Goal: Information Seeking & Learning: Learn about a topic

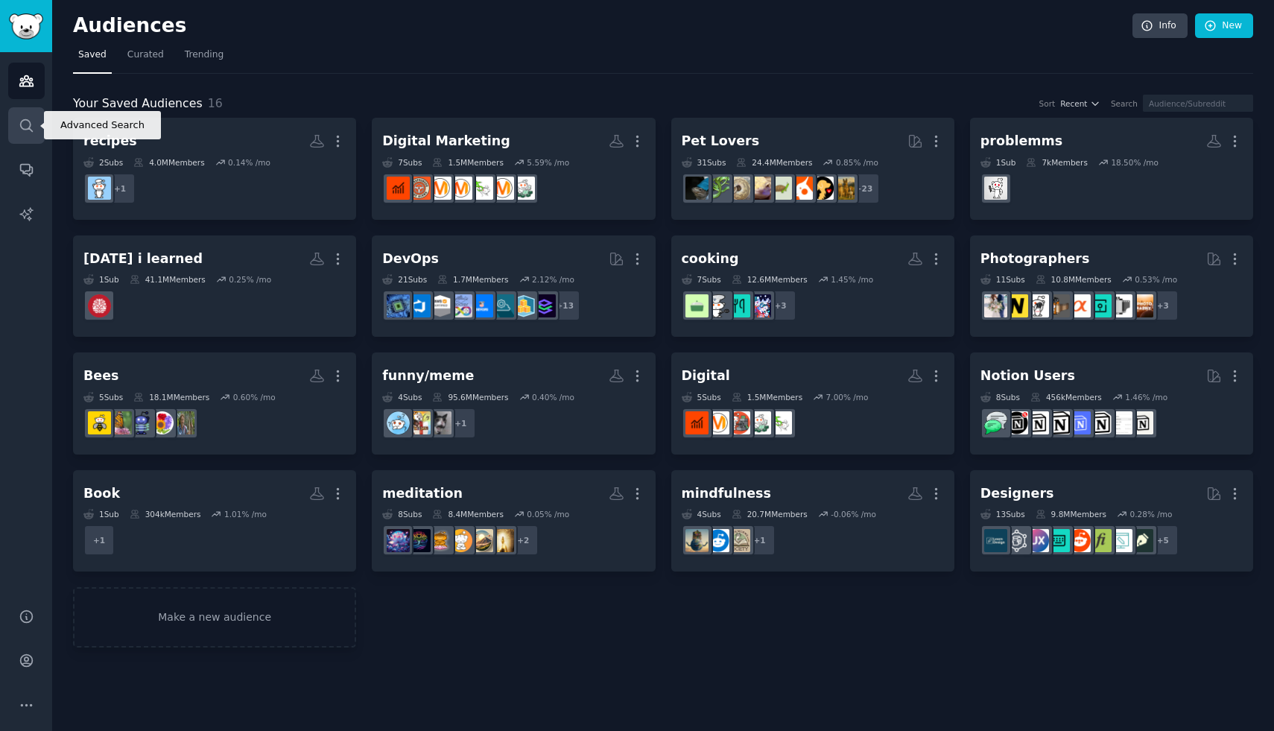
click at [25, 123] on icon "Sidebar" at bounding box center [27, 126] width 16 height 16
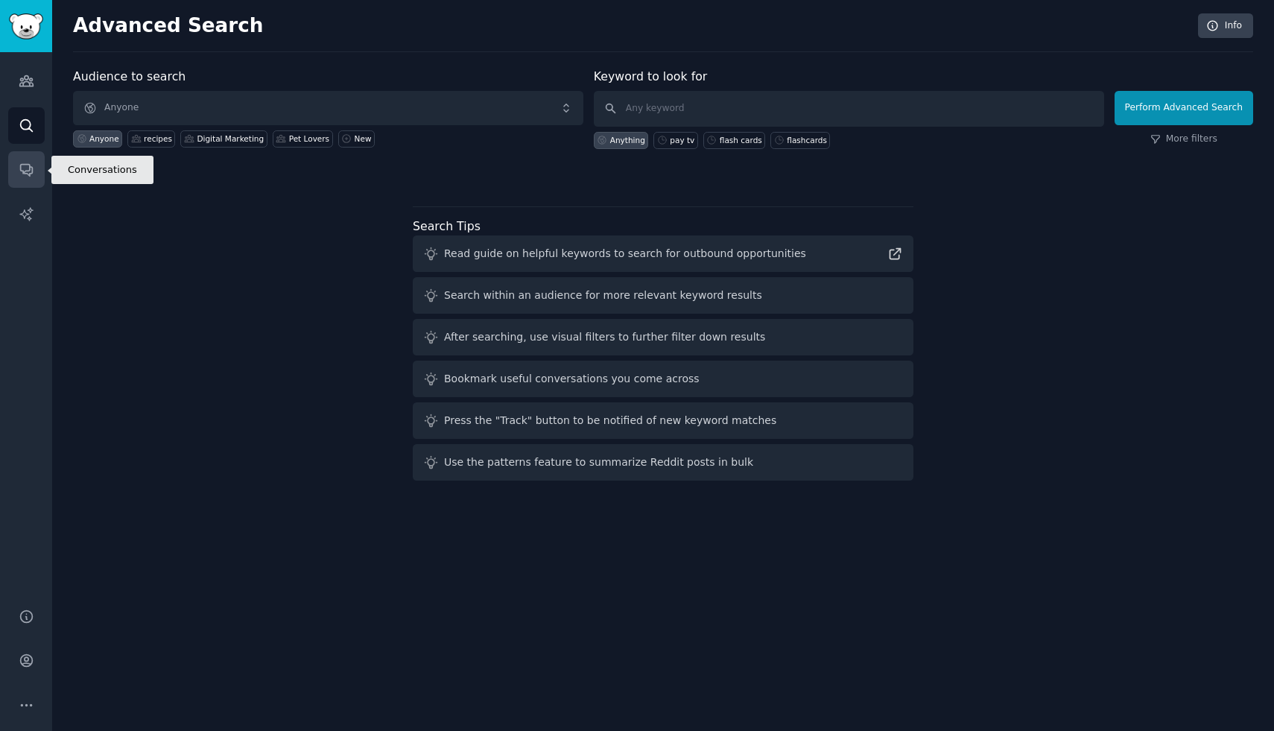
click at [19, 171] on icon "Sidebar" at bounding box center [27, 170] width 16 height 16
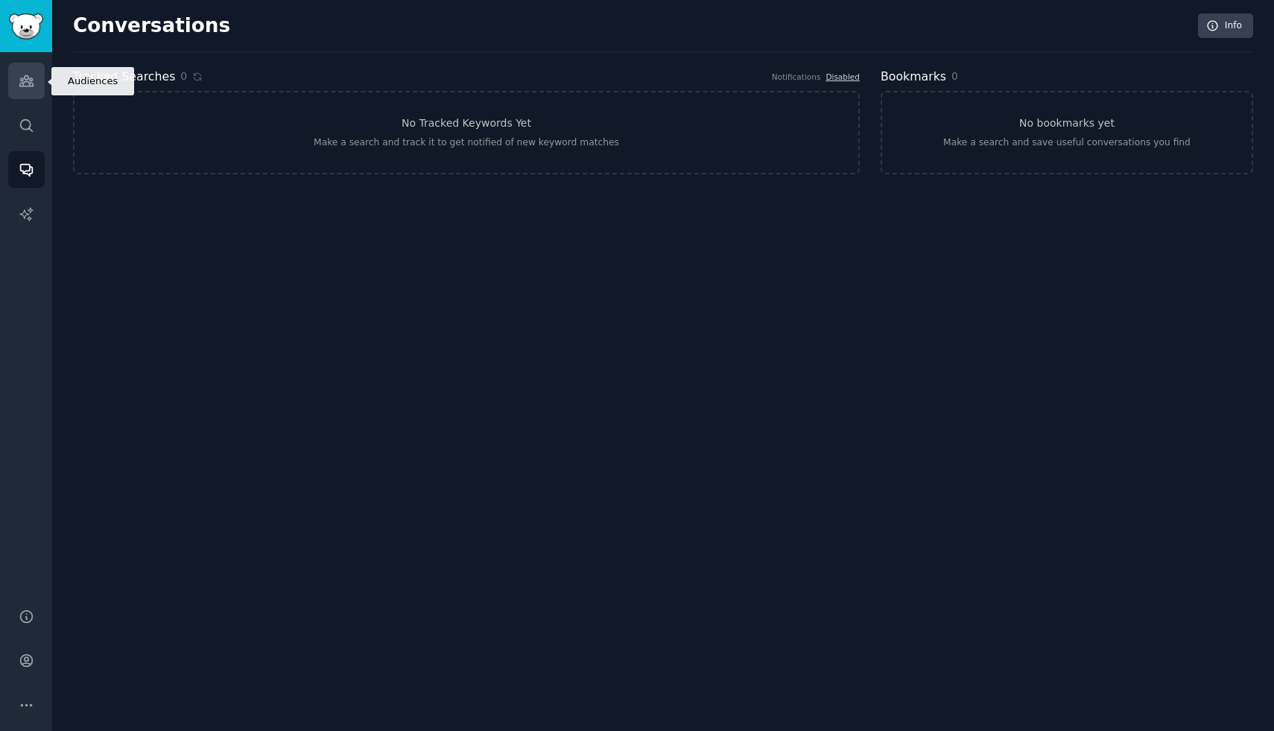
click at [29, 83] on icon "Sidebar" at bounding box center [25, 81] width 13 height 10
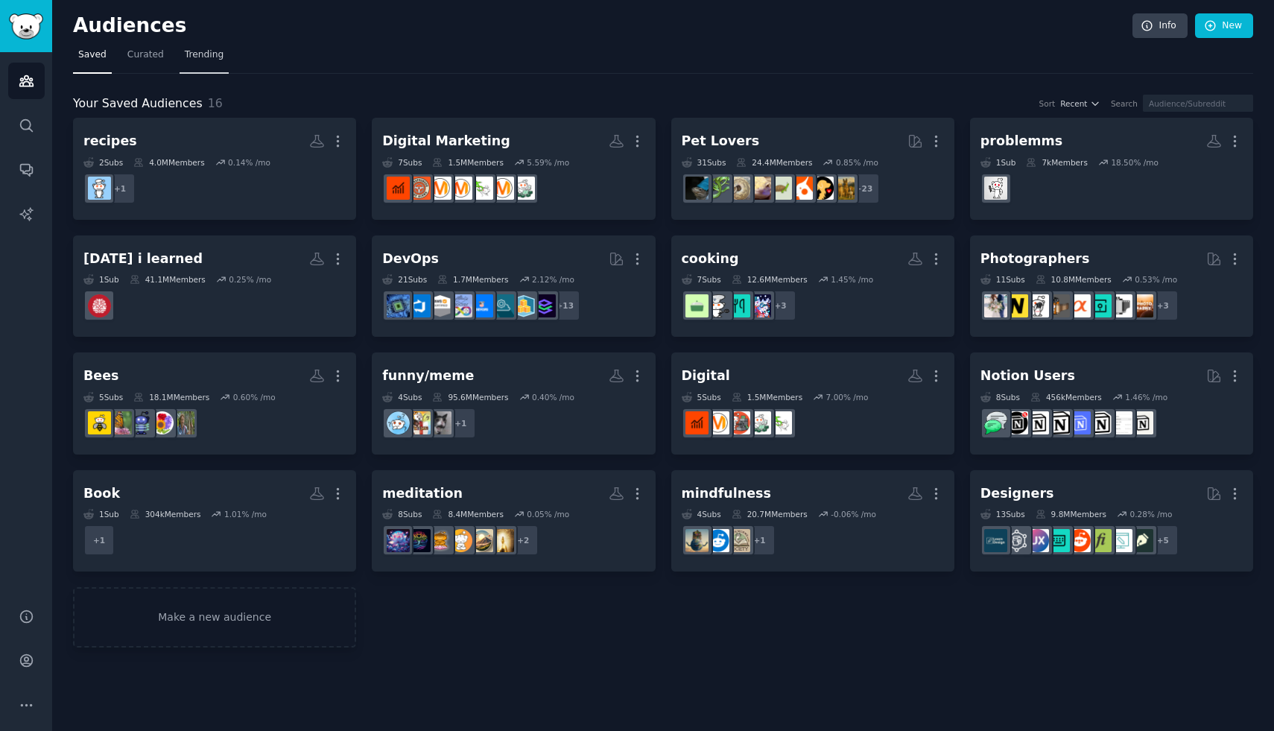
click at [197, 60] on span "Trending" at bounding box center [204, 54] width 39 height 13
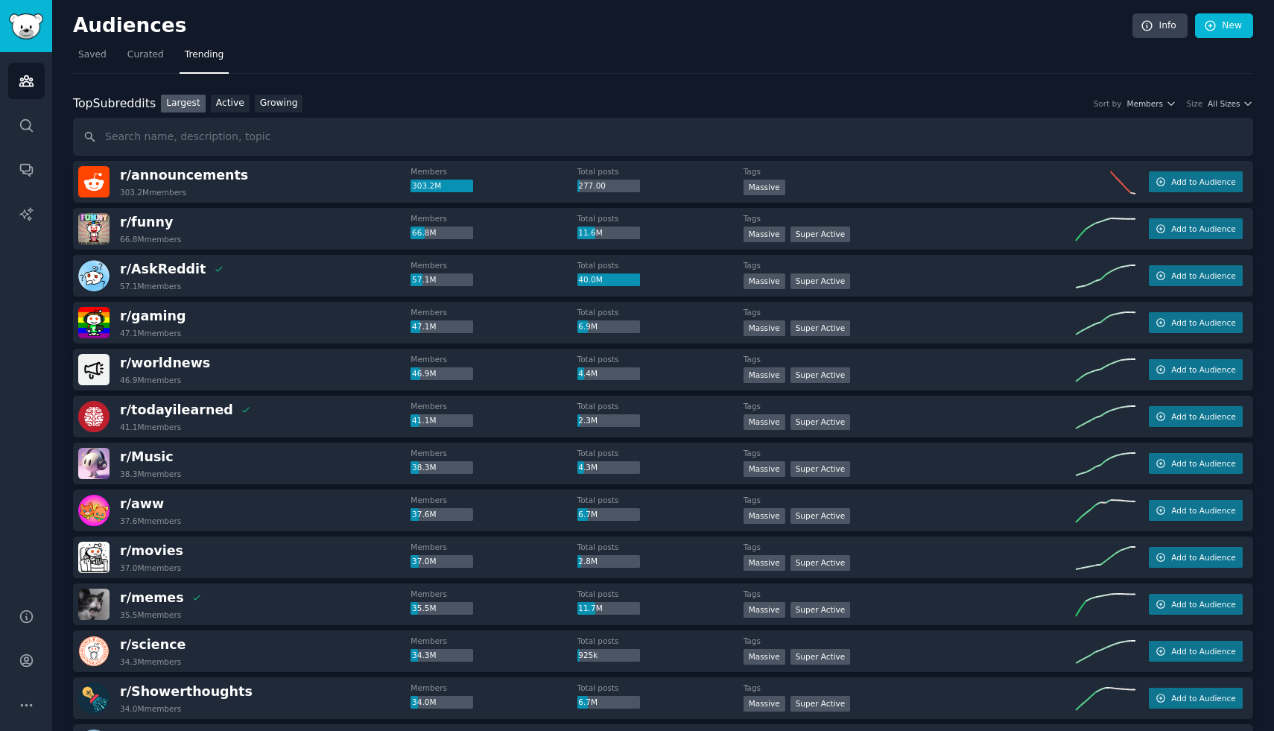
click at [263, 141] on input "text" at bounding box center [663, 137] width 1180 height 38
type input "r/fossdroid"
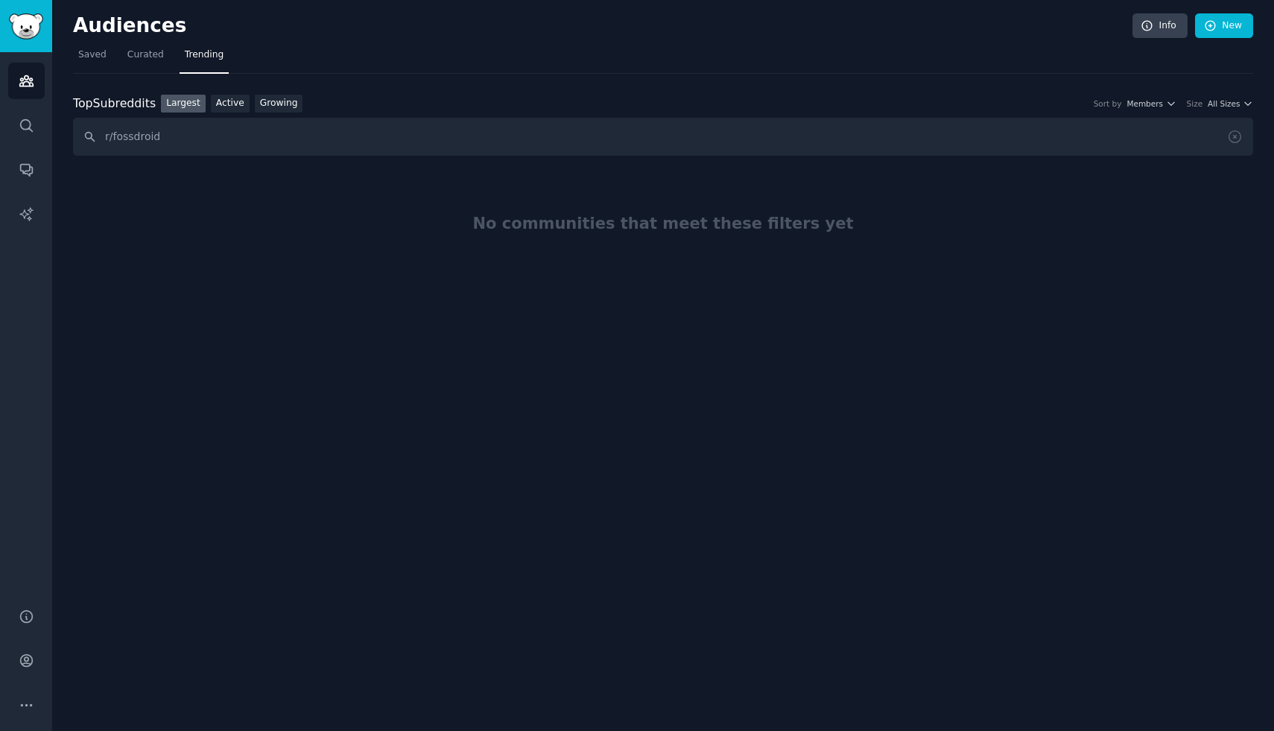
drag, startPoint x: 104, startPoint y: 135, endPoint x: 198, endPoint y: 136, distance: 94.6
click at [198, 136] on input "r/fossdroid" at bounding box center [663, 137] width 1180 height 38
click at [1237, 24] on link "New" at bounding box center [1224, 25] width 58 height 25
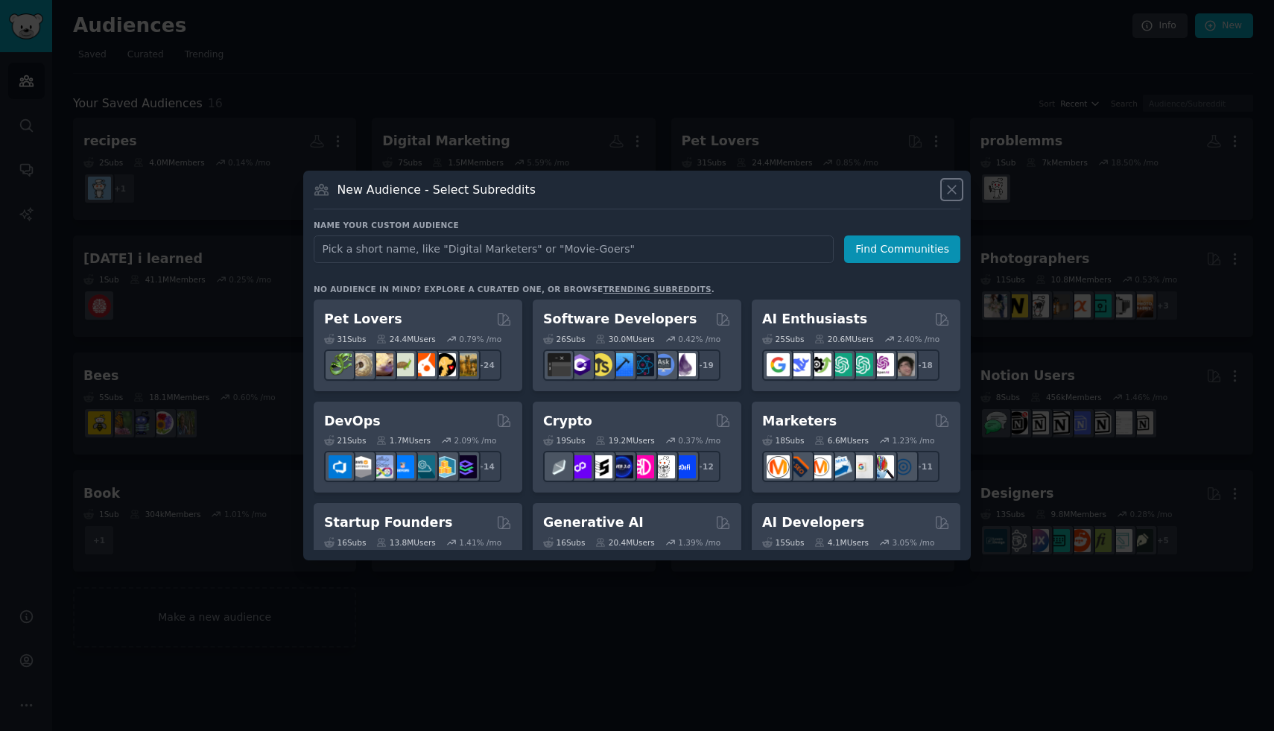
click at [951, 193] on icon at bounding box center [952, 190] width 16 height 16
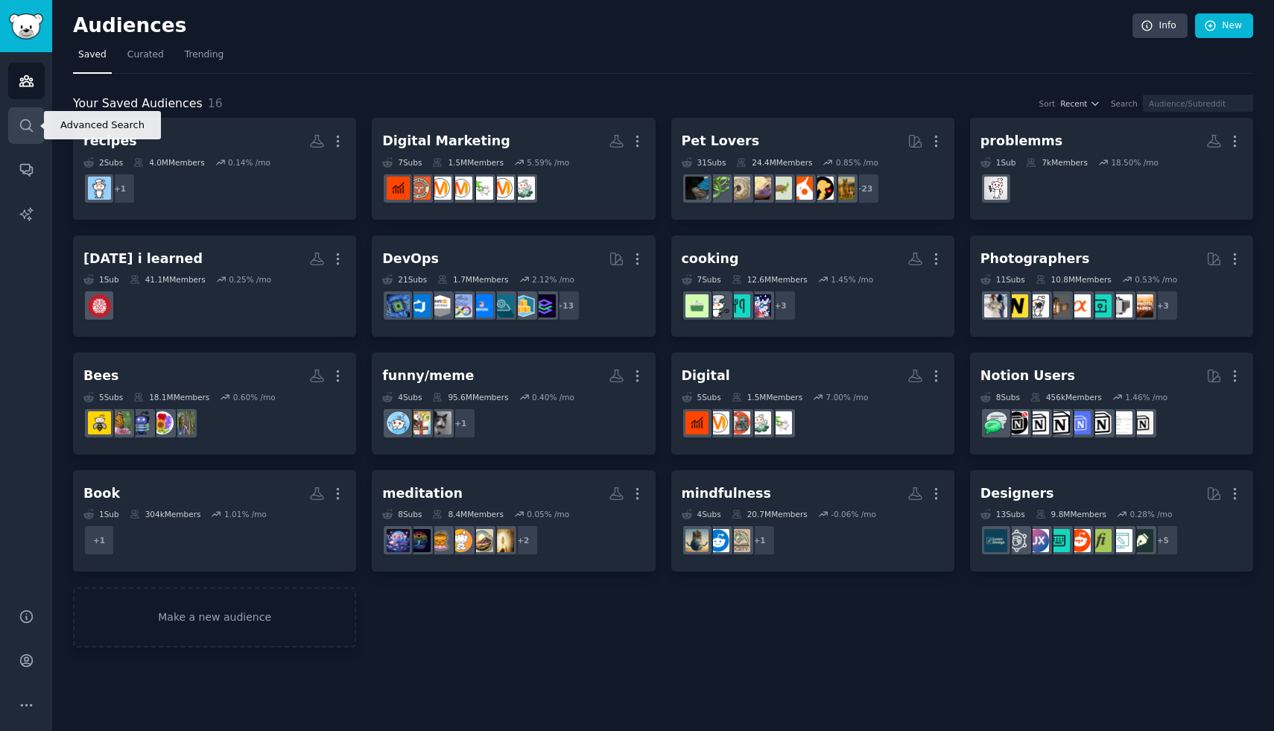
click at [30, 126] on icon "Sidebar" at bounding box center [27, 126] width 16 height 16
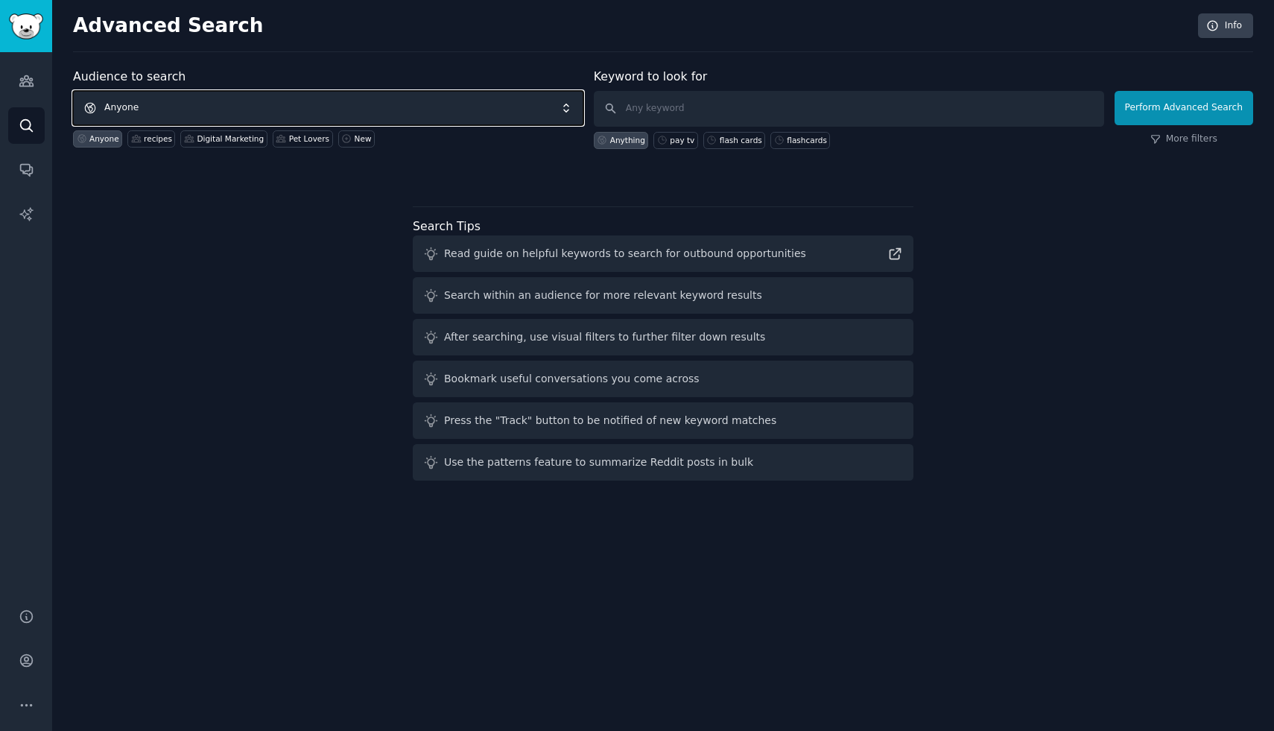
click at [194, 109] on span "Anyone" at bounding box center [328, 108] width 510 height 34
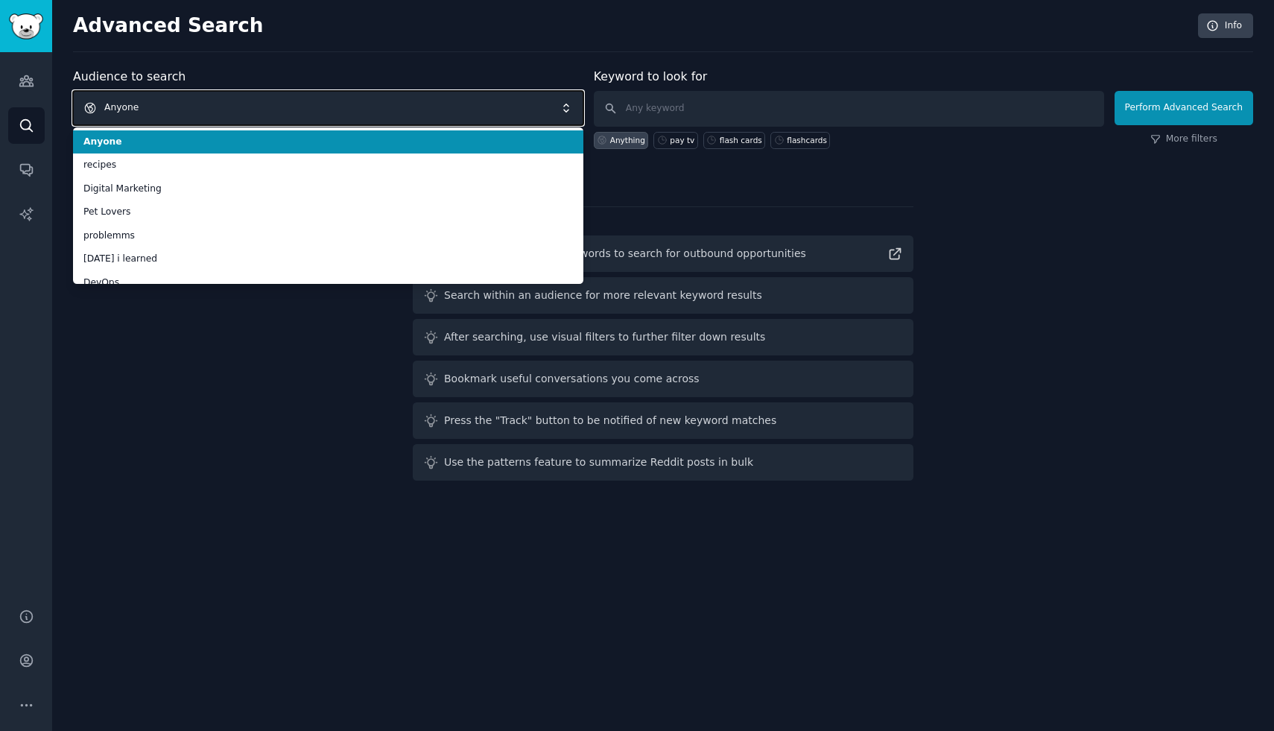
click at [194, 109] on span "Anyone" at bounding box center [328, 108] width 510 height 34
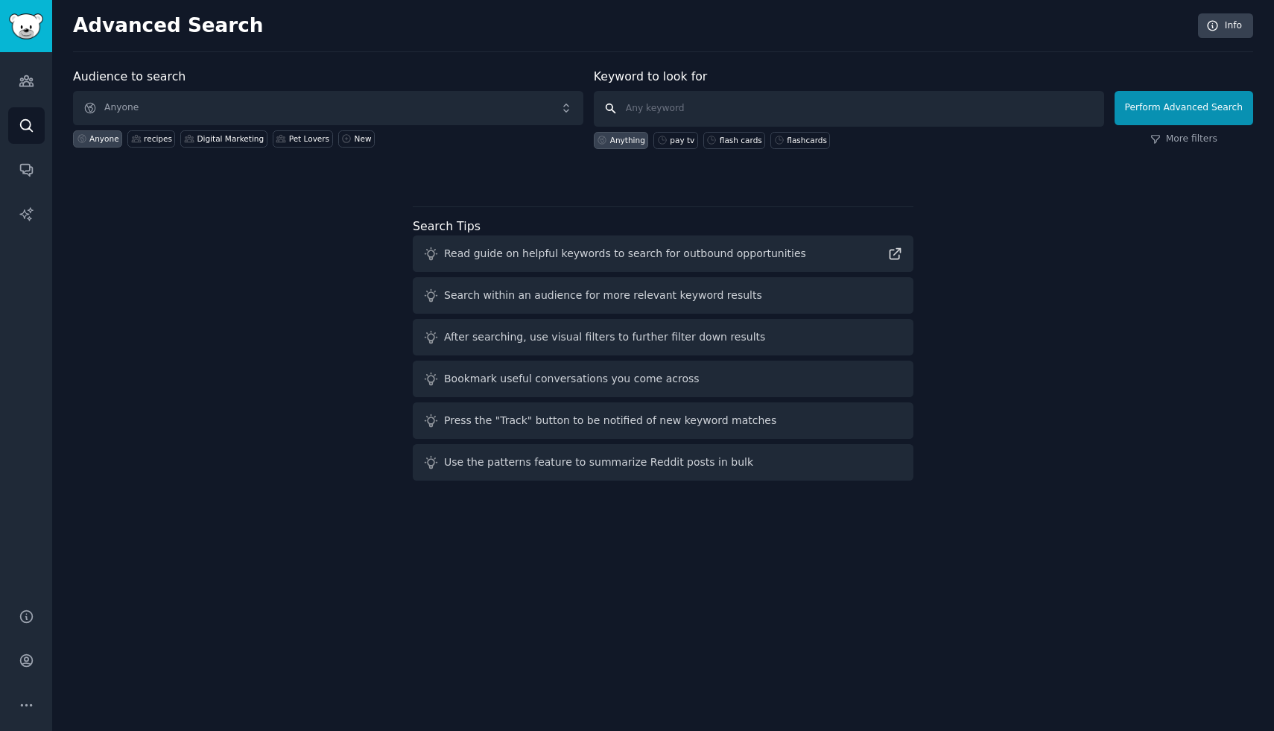
click at [669, 112] on input "text" at bounding box center [849, 109] width 510 height 36
paste input "r/fossdroid"
type input "r/fossdroid"
click button "Perform Advanced Search" at bounding box center [1184, 108] width 139 height 34
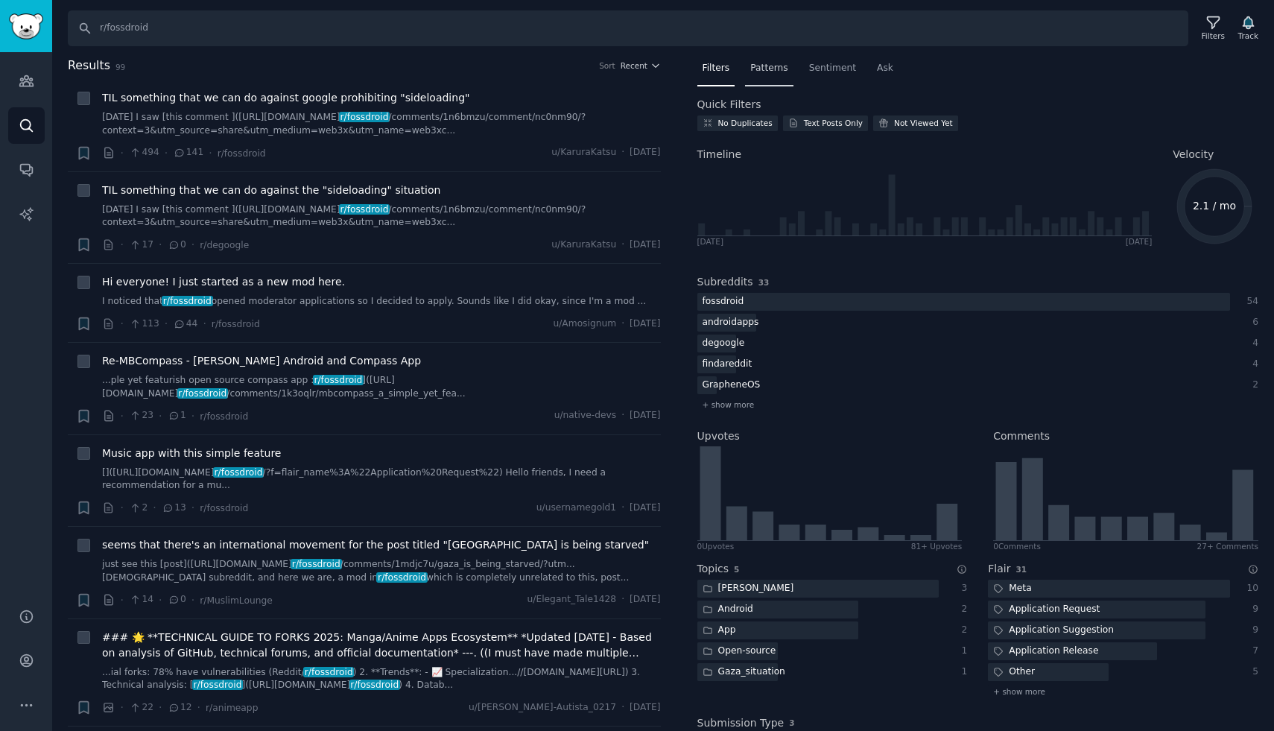
click at [768, 63] on span "Patterns" at bounding box center [768, 68] width 37 height 13
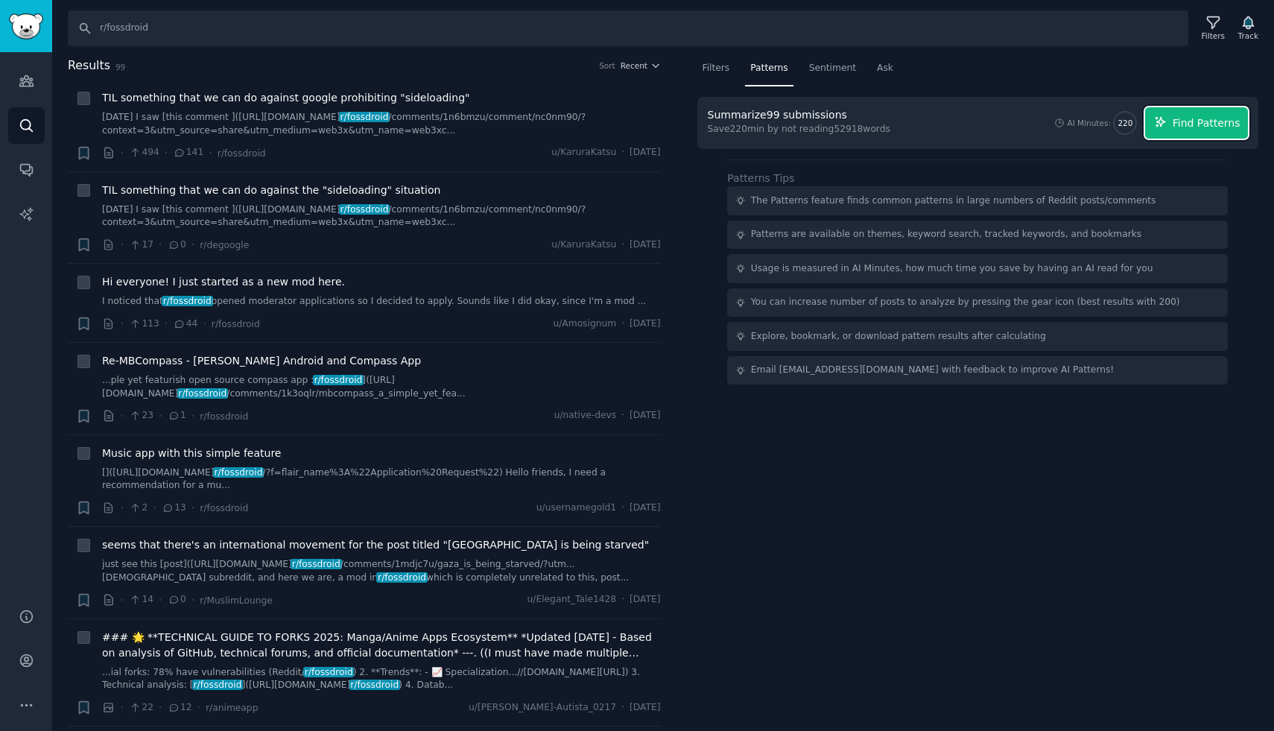
click at [1223, 123] on span "Find Patterns" at bounding box center [1207, 123] width 68 height 16
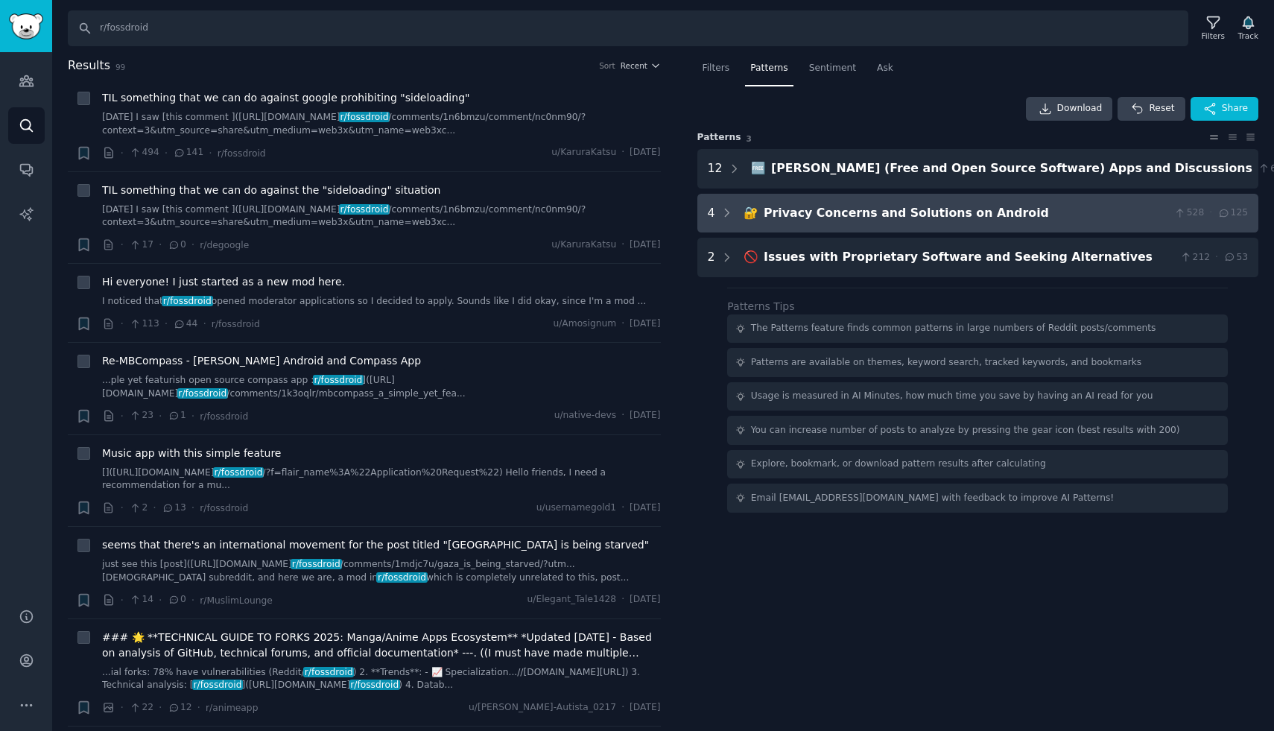
click at [966, 214] on div "Privacy Concerns and Solutions on Android" at bounding box center [966, 213] width 405 height 19
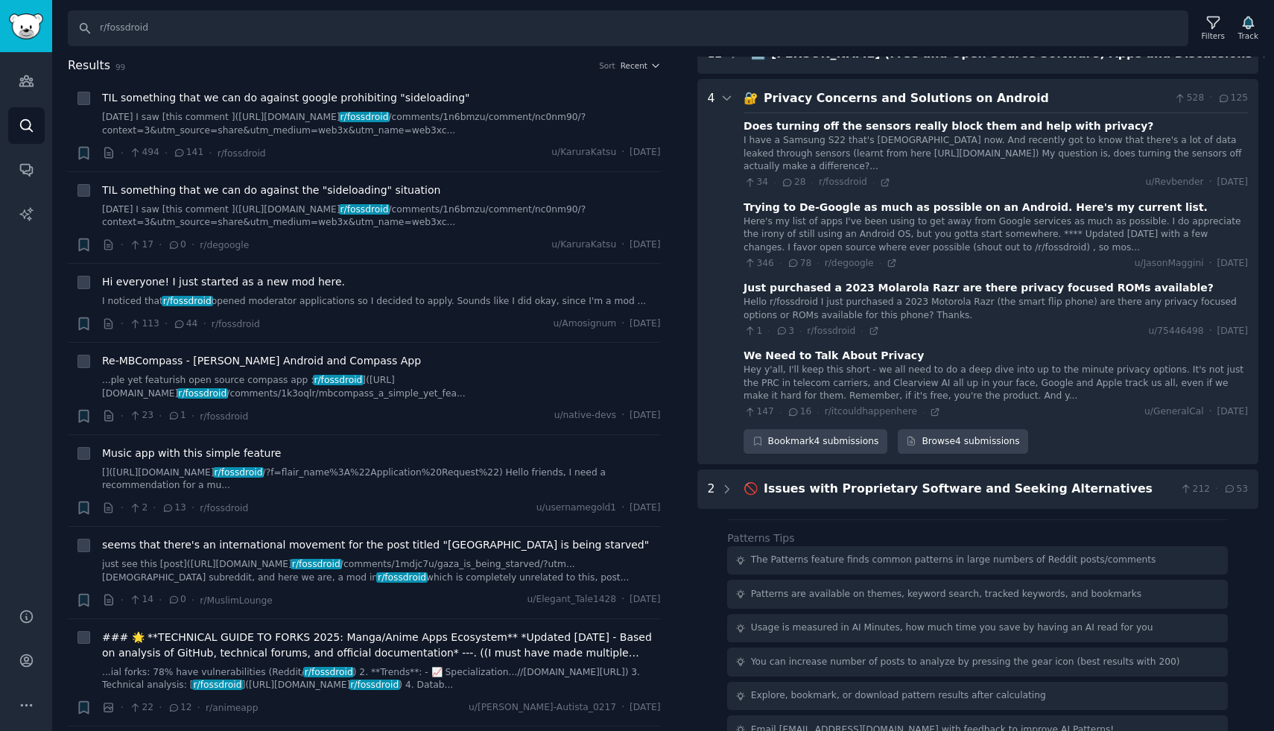
scroll to position [133, 0]
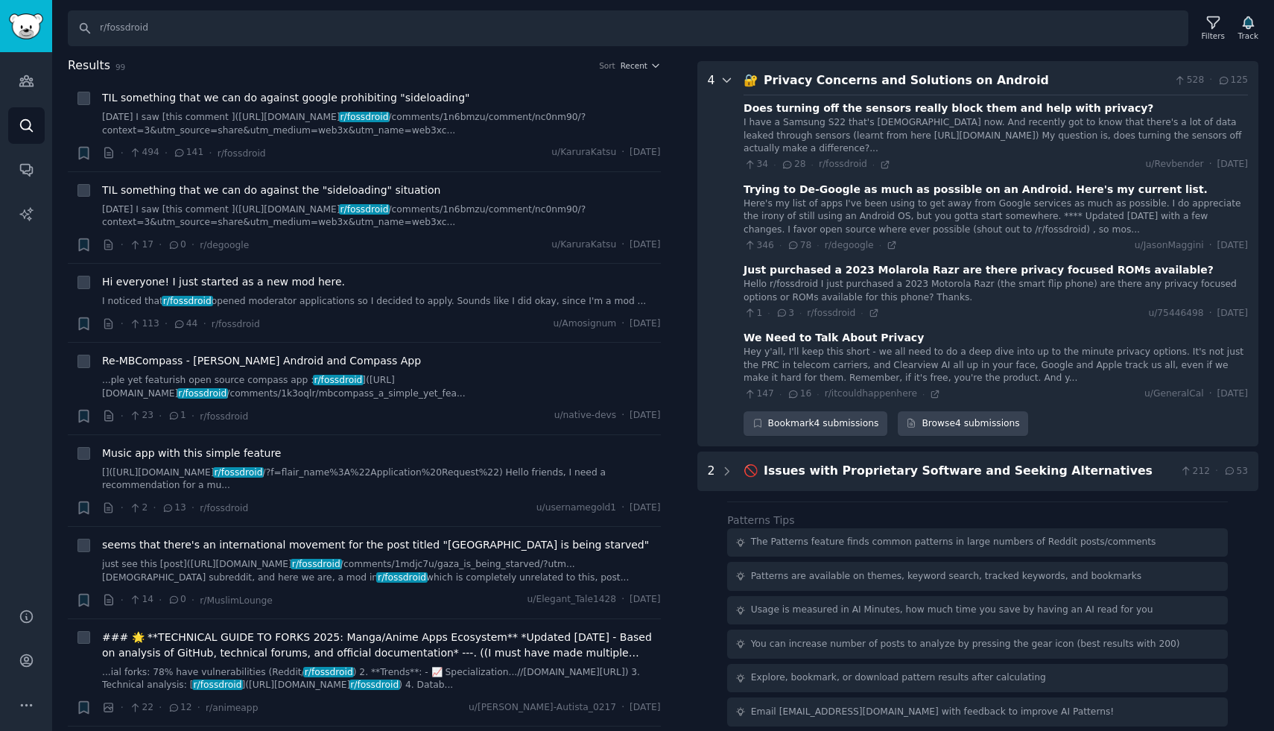
click at [731, 78] on icon at bounding box center [726, 80] width 13 height 13
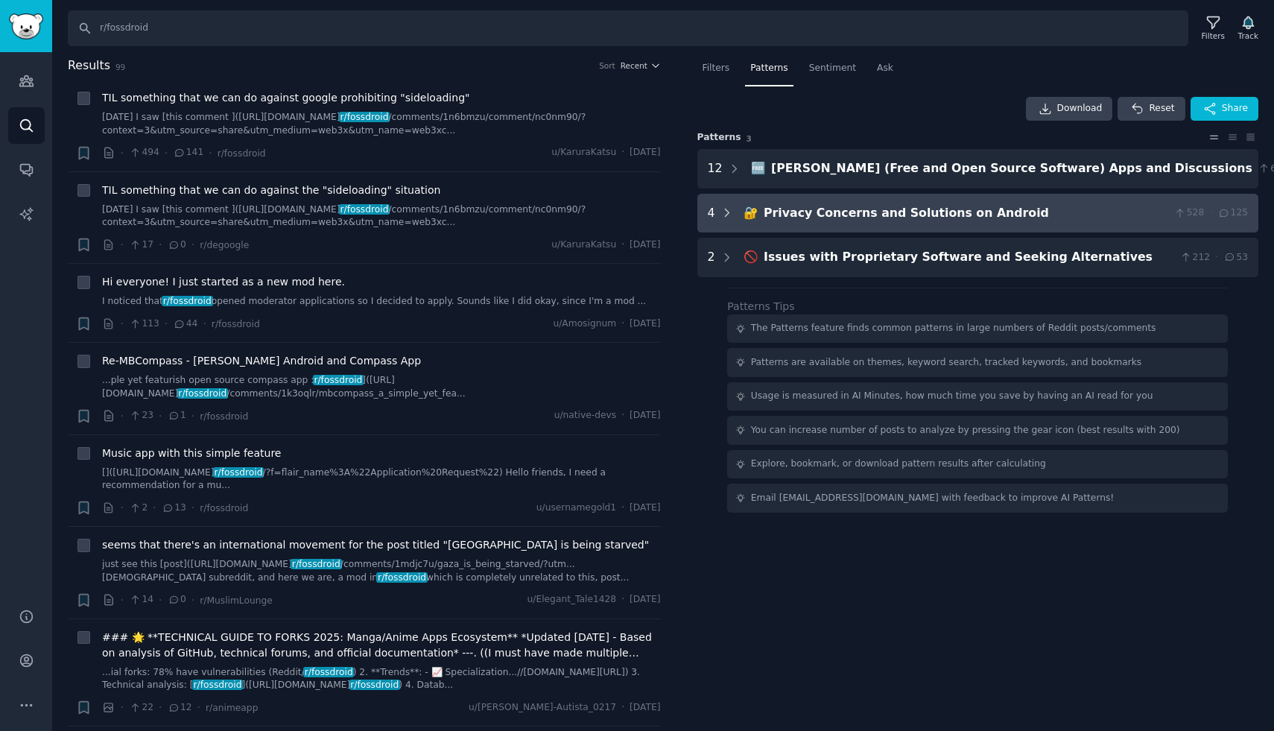
scroll to position [0, 0]
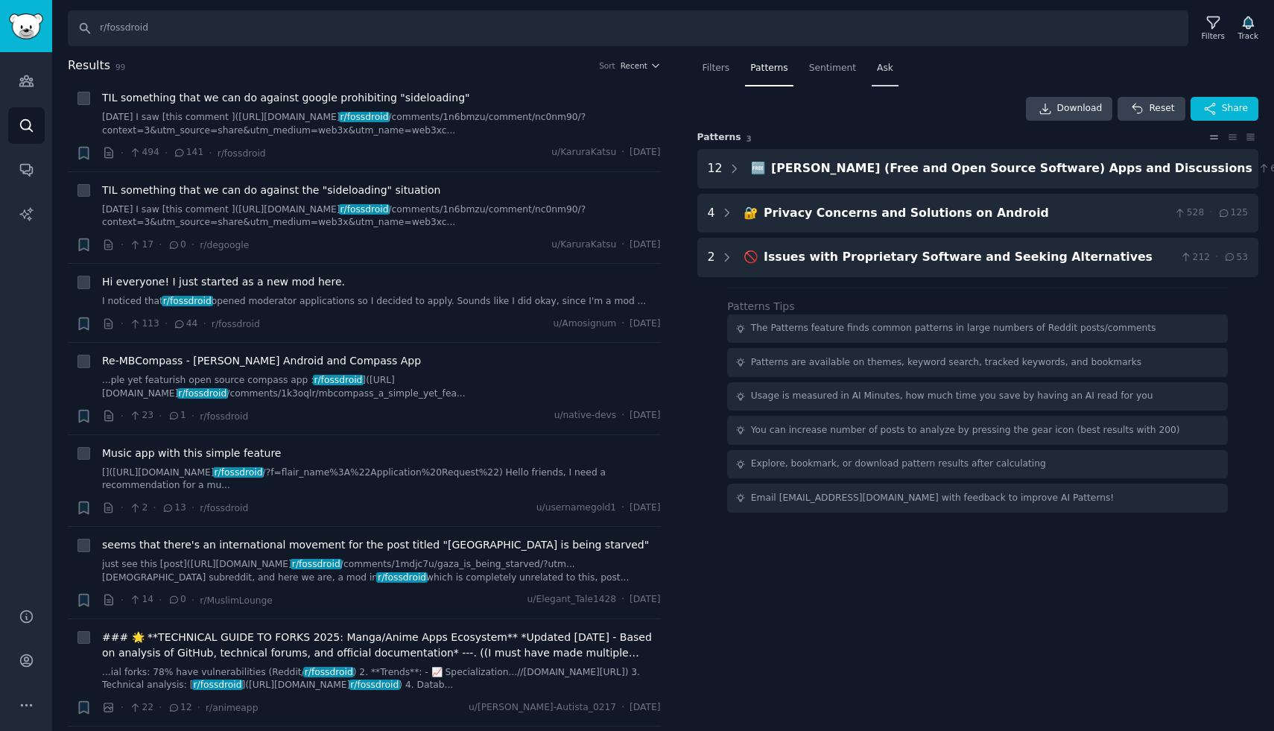
click at [884, 66] on span "Ask" at bounding box center [885, 68] width 16 height 13
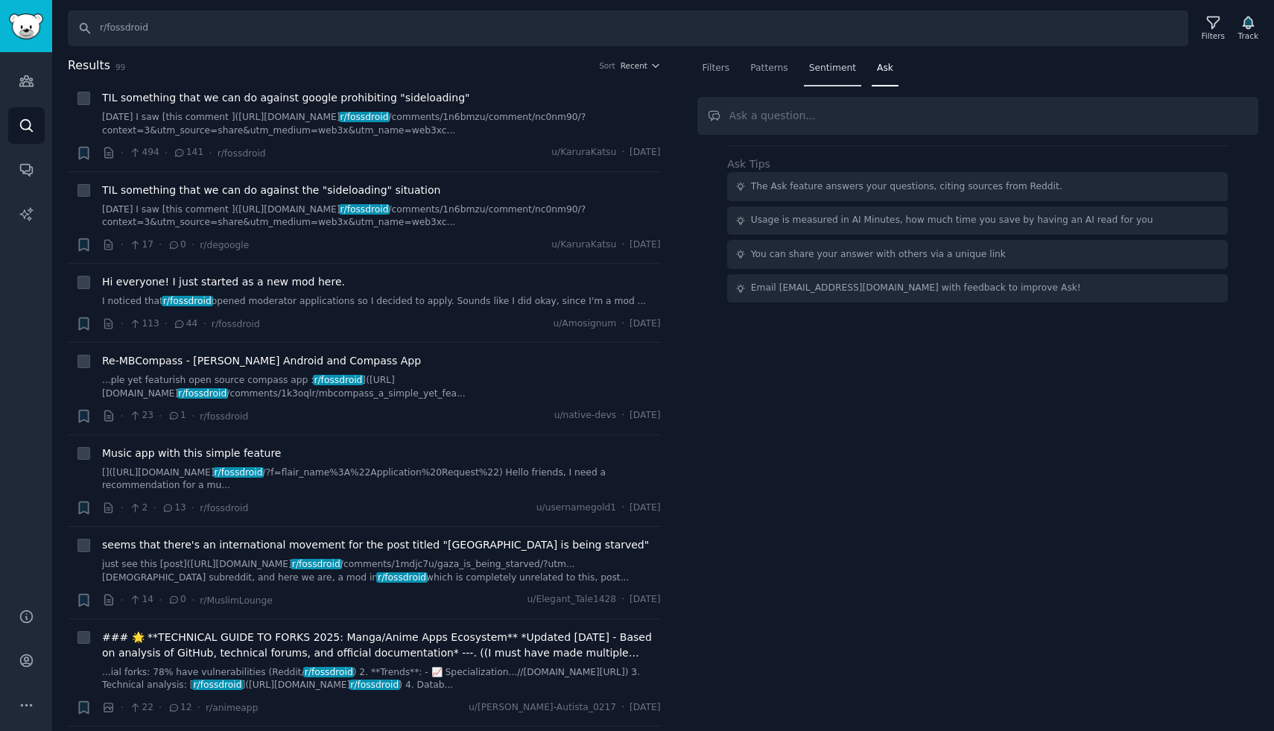
click at [834, 72] on span "Sentiment" at bounding box center [832, 68] width 47 height 13
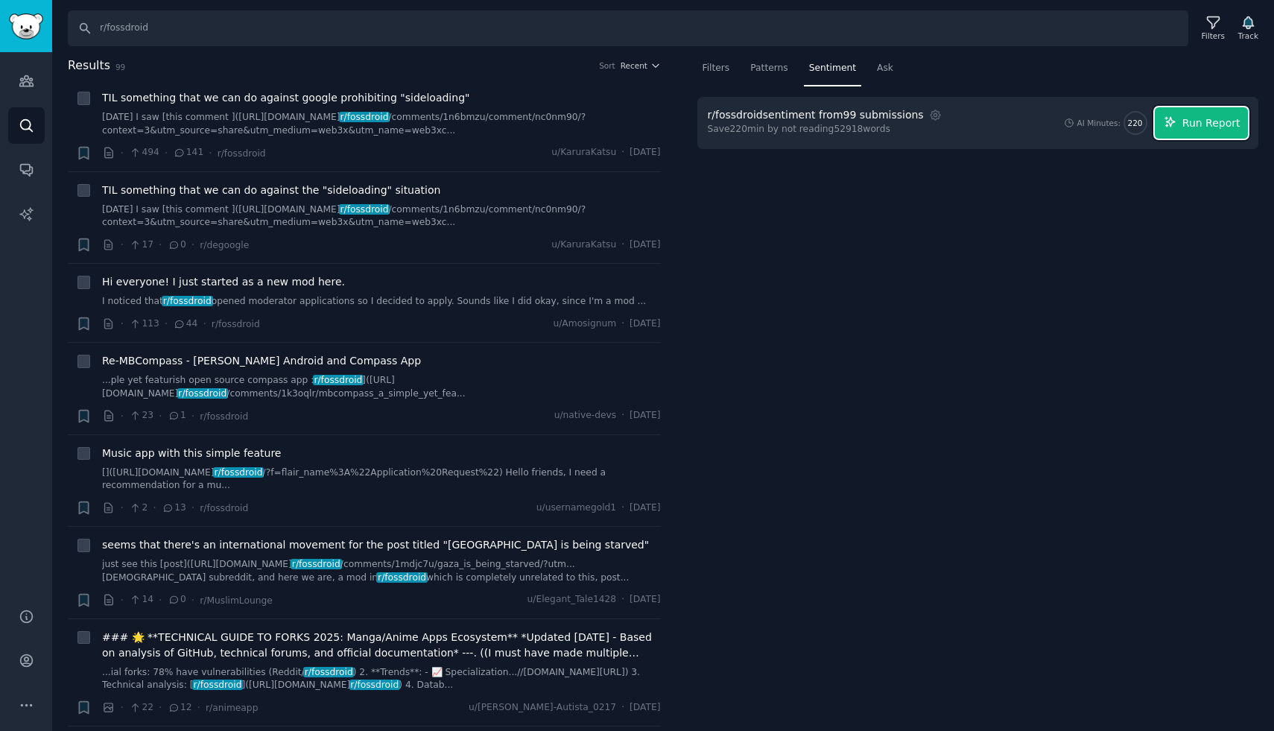
click at [1192, 125] on span "Run Report" at bounding box center [1211, 123] width 58 height 16
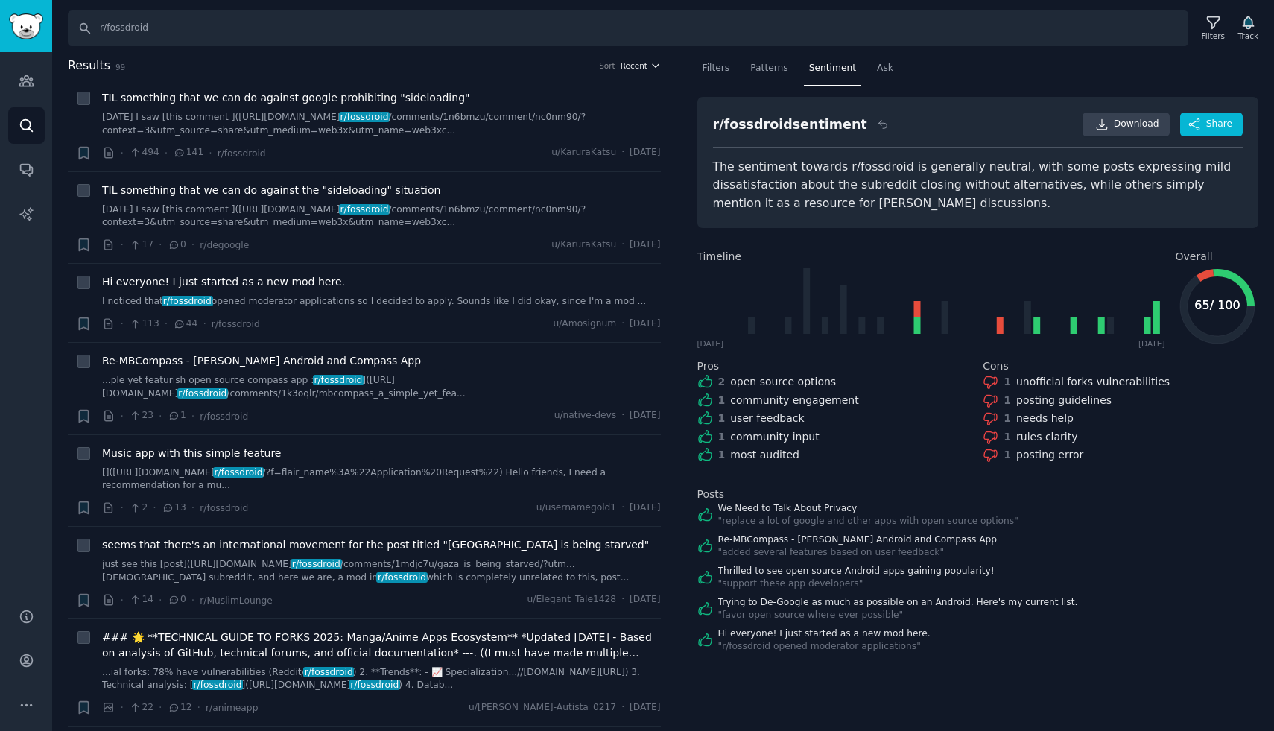
click at [650, 63] on icon "button" at bounding box center [655, 65] width 10 height 10
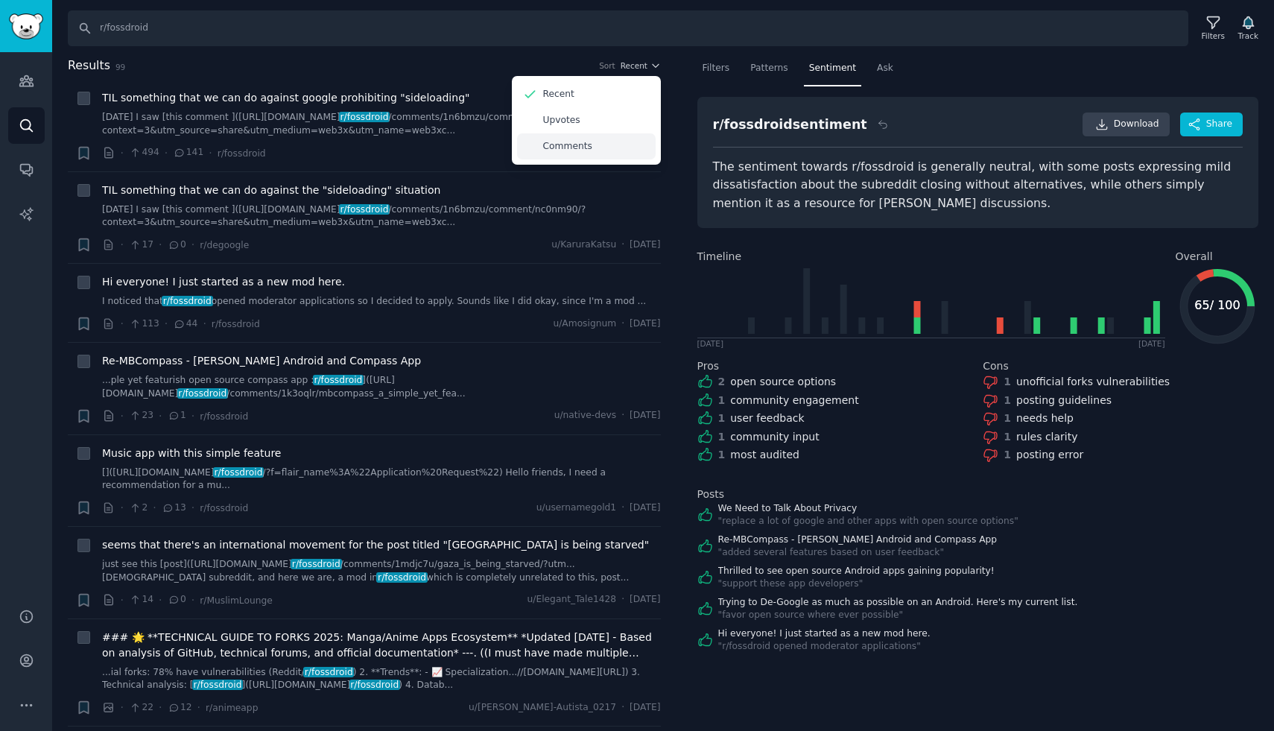
click at [560, 147] on p "Comments" at bounding box center [567, 146] width 49 height 13
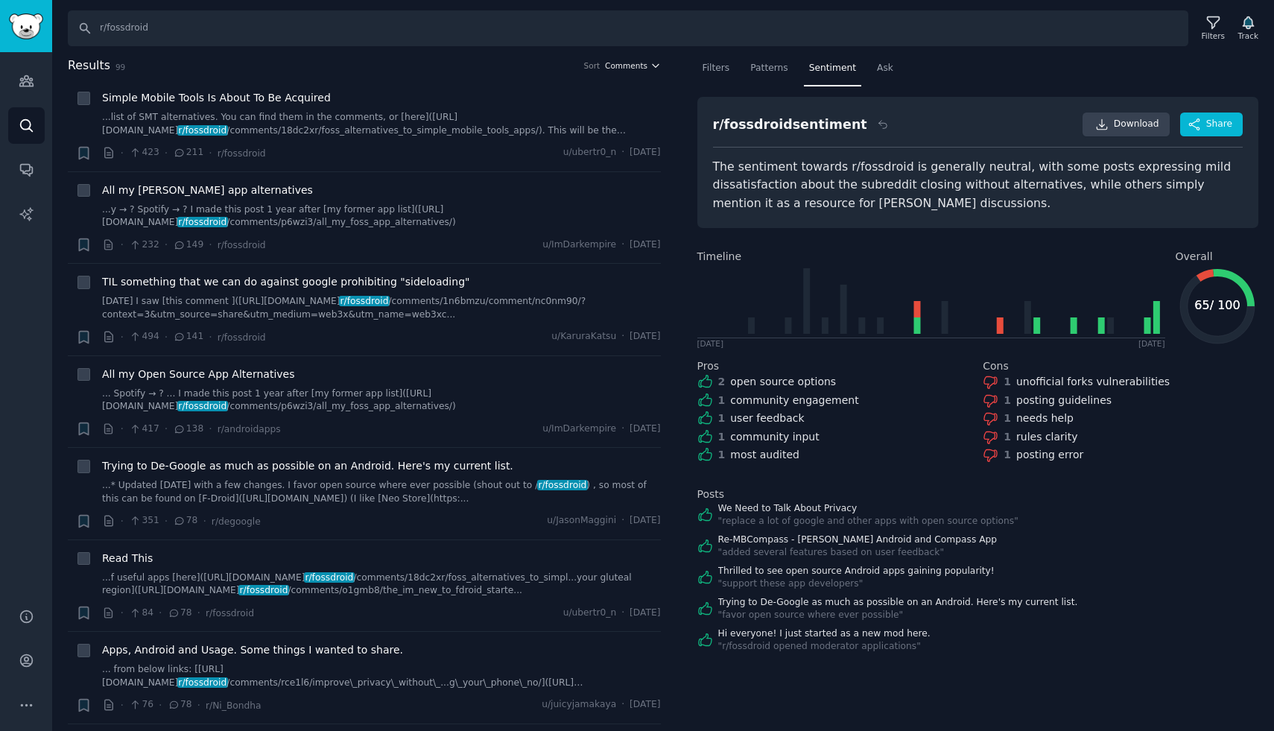
click at [653, 65] on icon "button" at bounding box center [655, 65] width 6 height 3
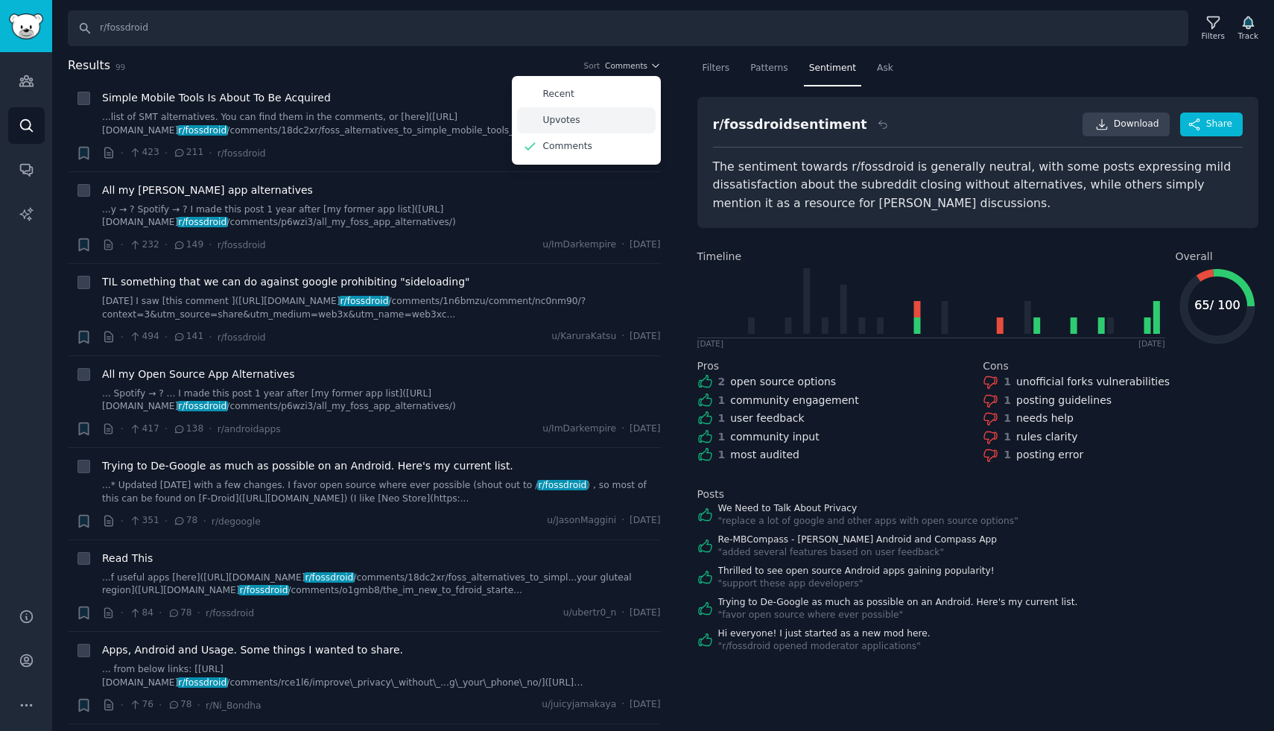
click at [557, 119] on p "Upvotes" at bounding box center [561, 120] width 37 height 13
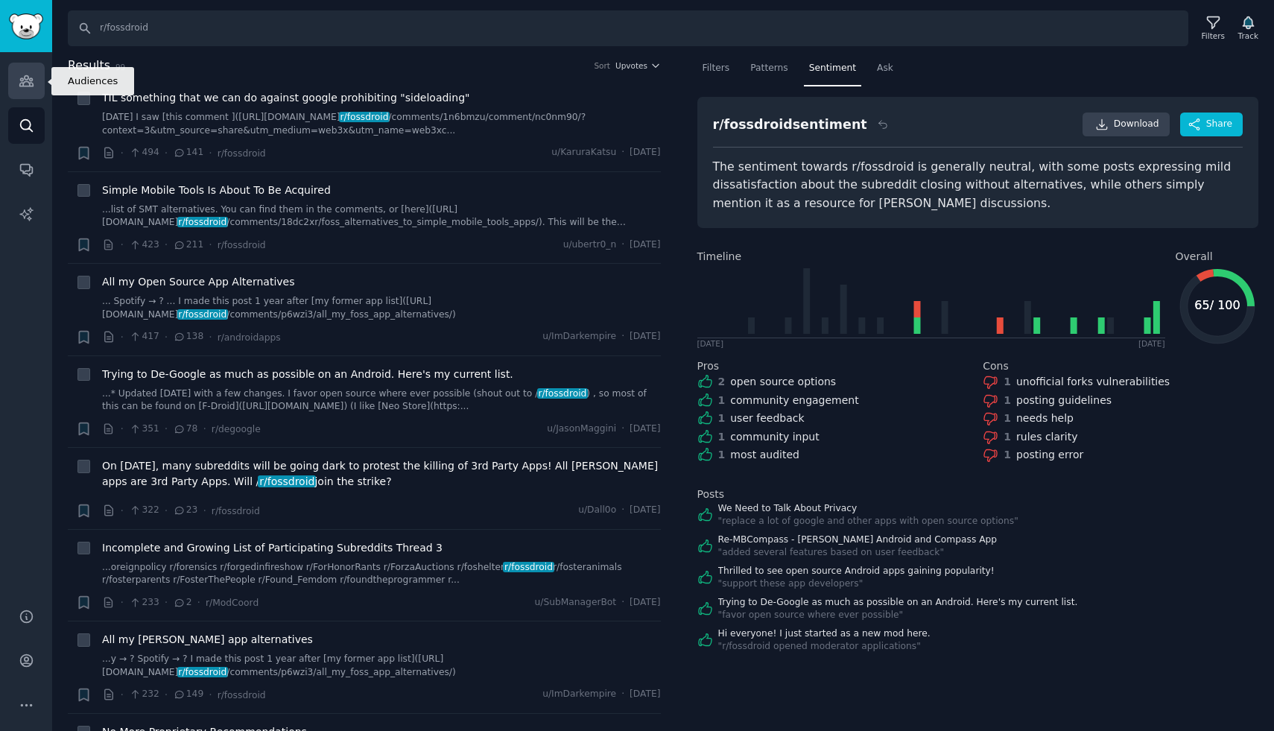
click at [25, 83] on icon "Sidebar" at bounding box center [27, 81] width 16 height 16
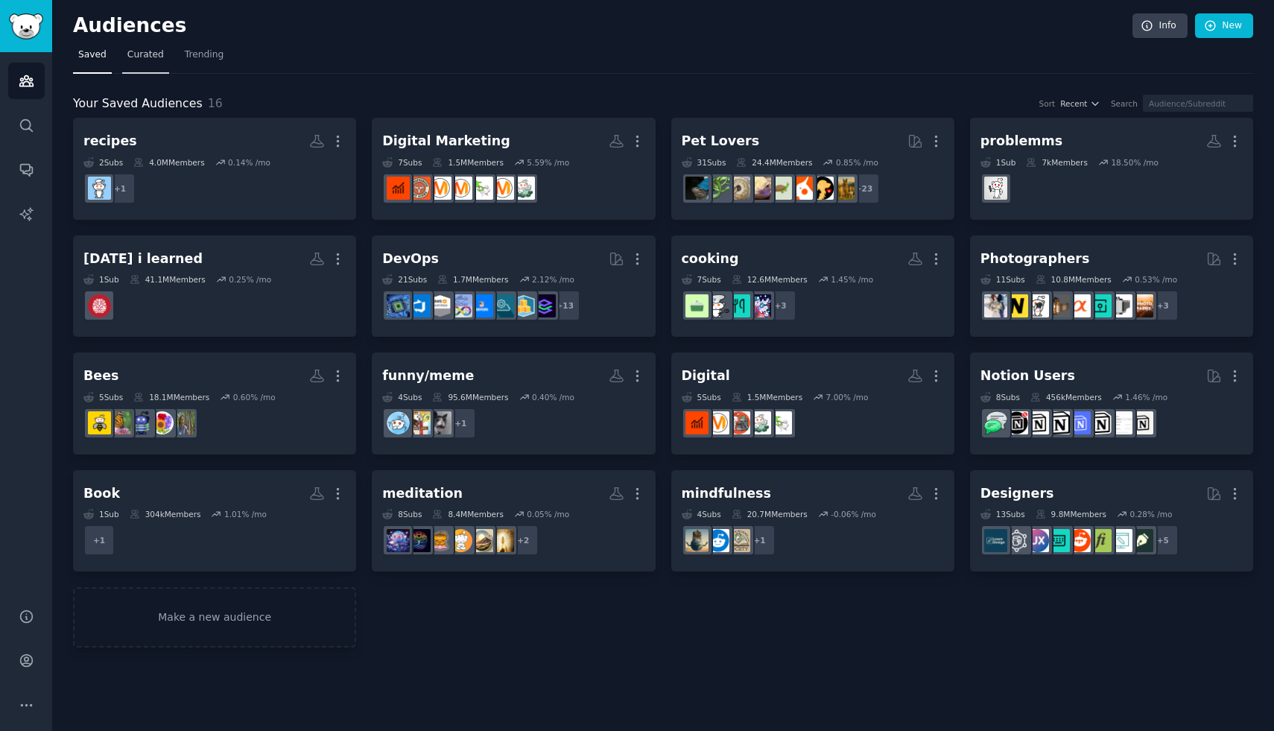
click at [149, 58] on span "Curated" at bounding box center [145, 54] width 37 height 13
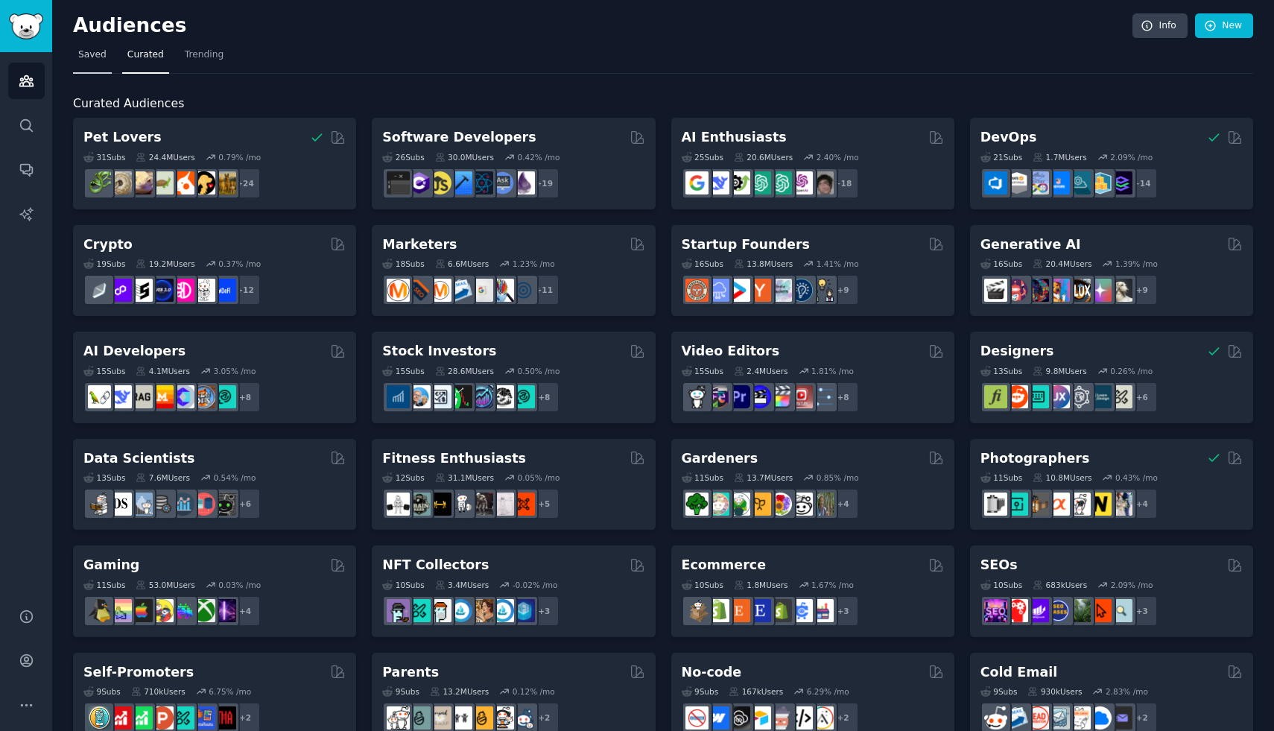
click at [100, 58] on span "Saved" at bounding box center [92, 54] width 28 height 13
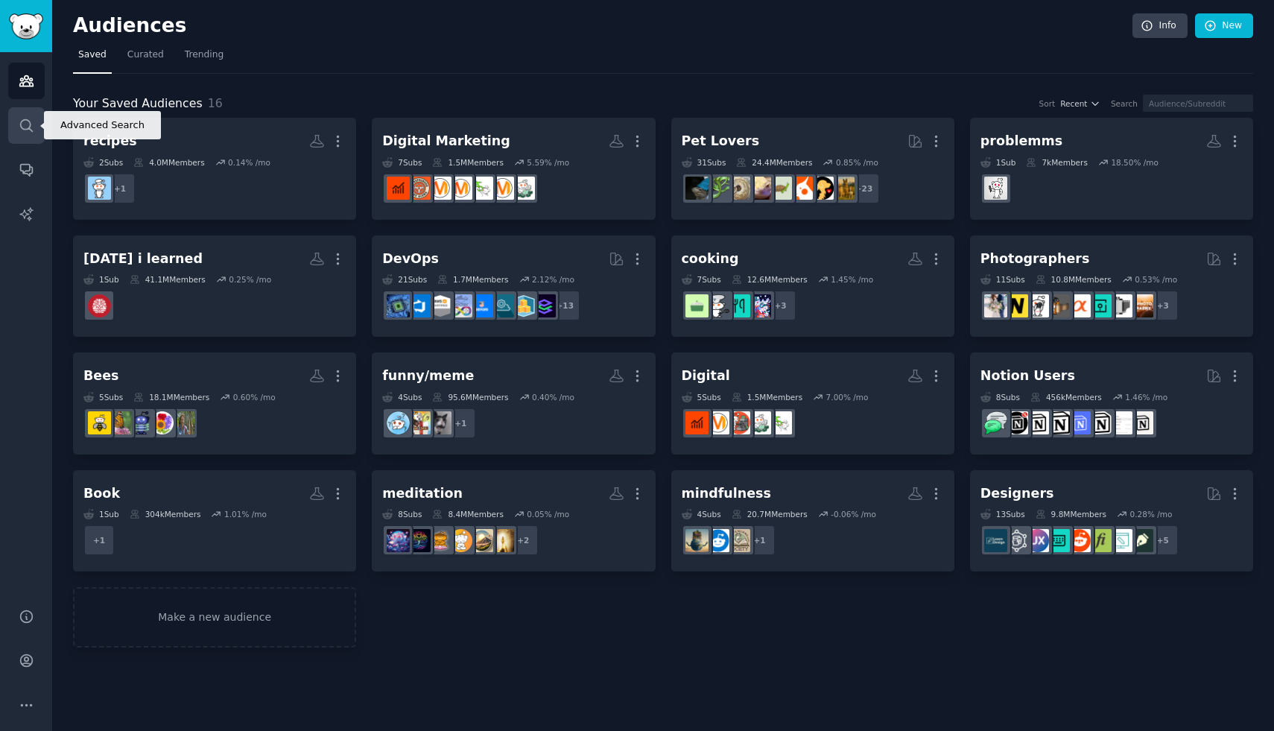
click at [25, 119] on icon "Sidebar" at bounding box center [26, 125] width 12 height 12
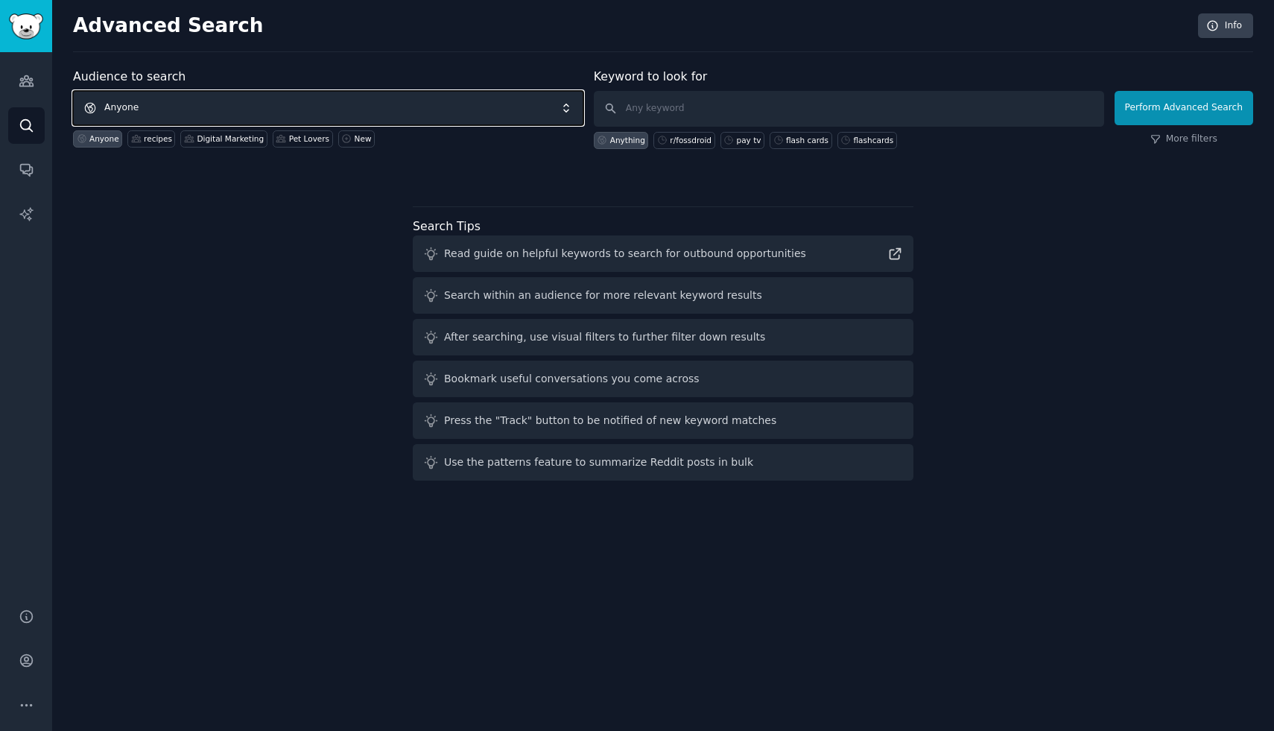
click at [232, 111] on span "Anyone" at bounding box center [328, 108] width 510 height 34
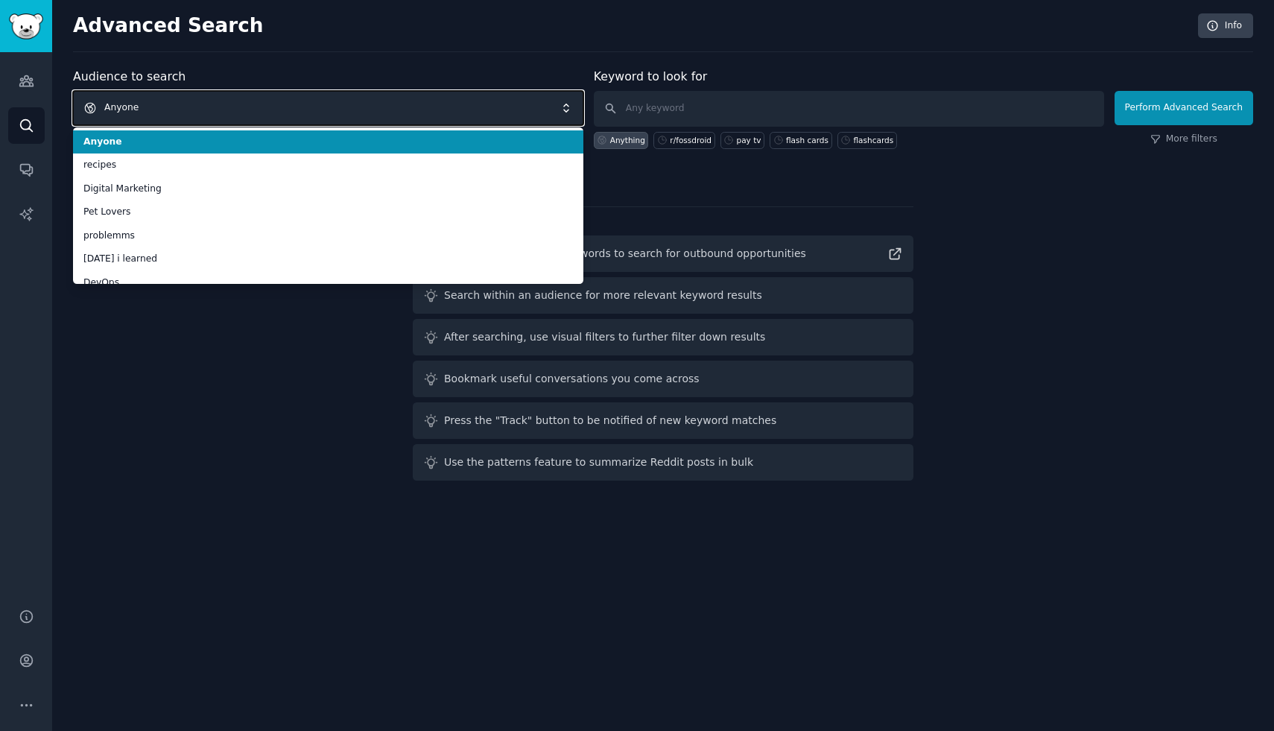
click at [232, 111] on span "Anyone" at bounding box center [328, 108] width 510 height 34
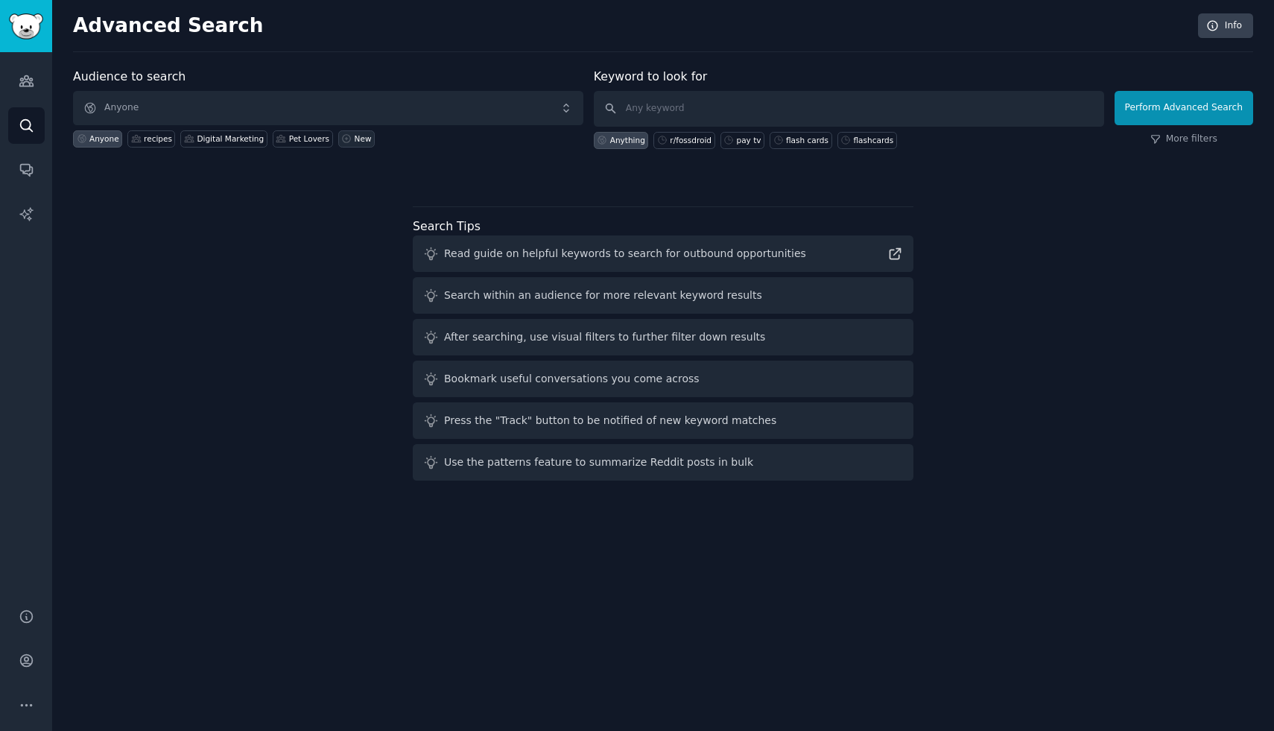
click at [343, 137] on icon at bounding box center [347, 139] width 8 height 8
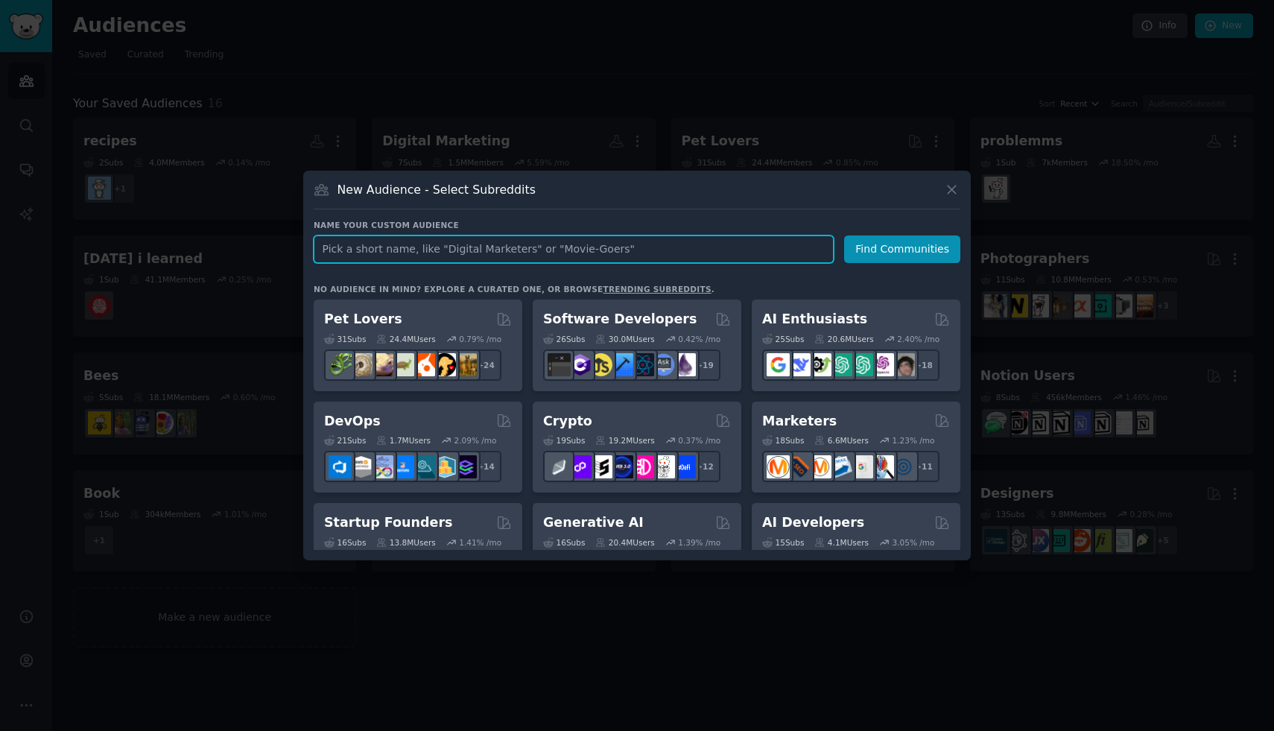
paste input "r/ask"
type input "r/ask"
click button "Find Communities" at bounding box center [902, 249] width 116 height 28
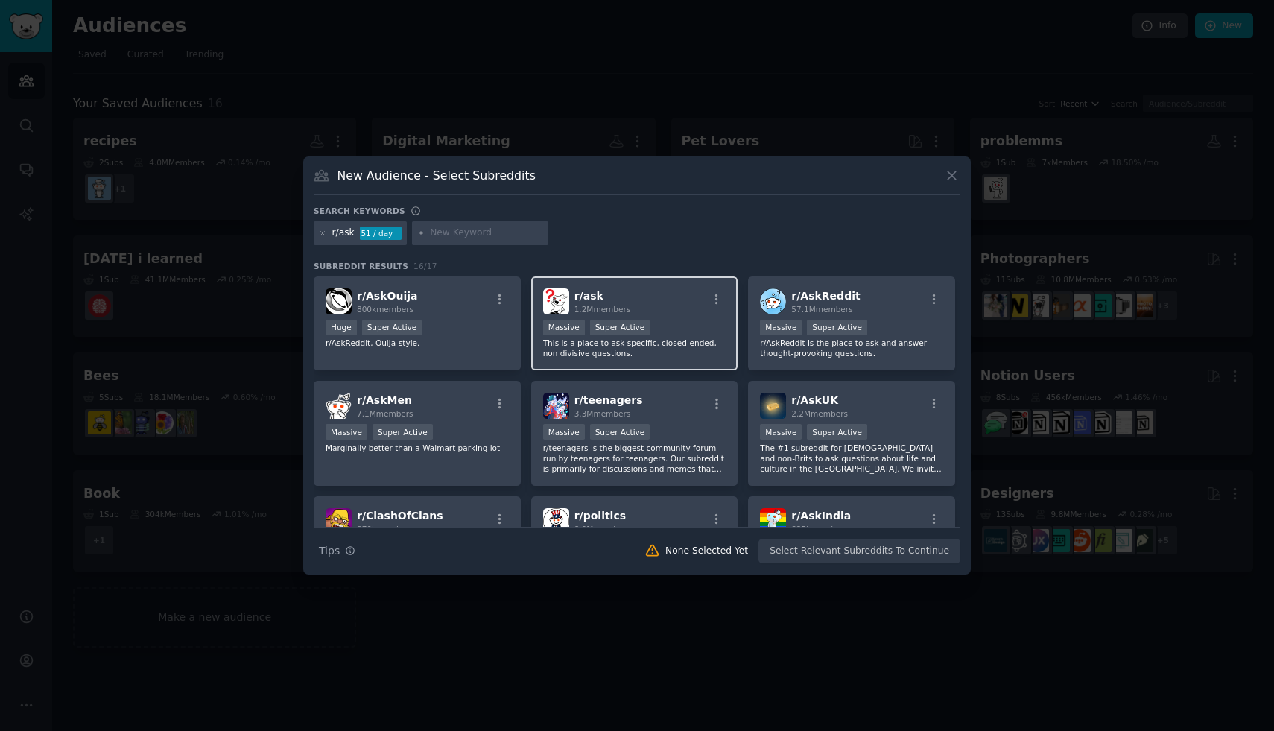
click at [597, 309] on span "1.2M members" at bounding box center [602, 309] width 57 height 9
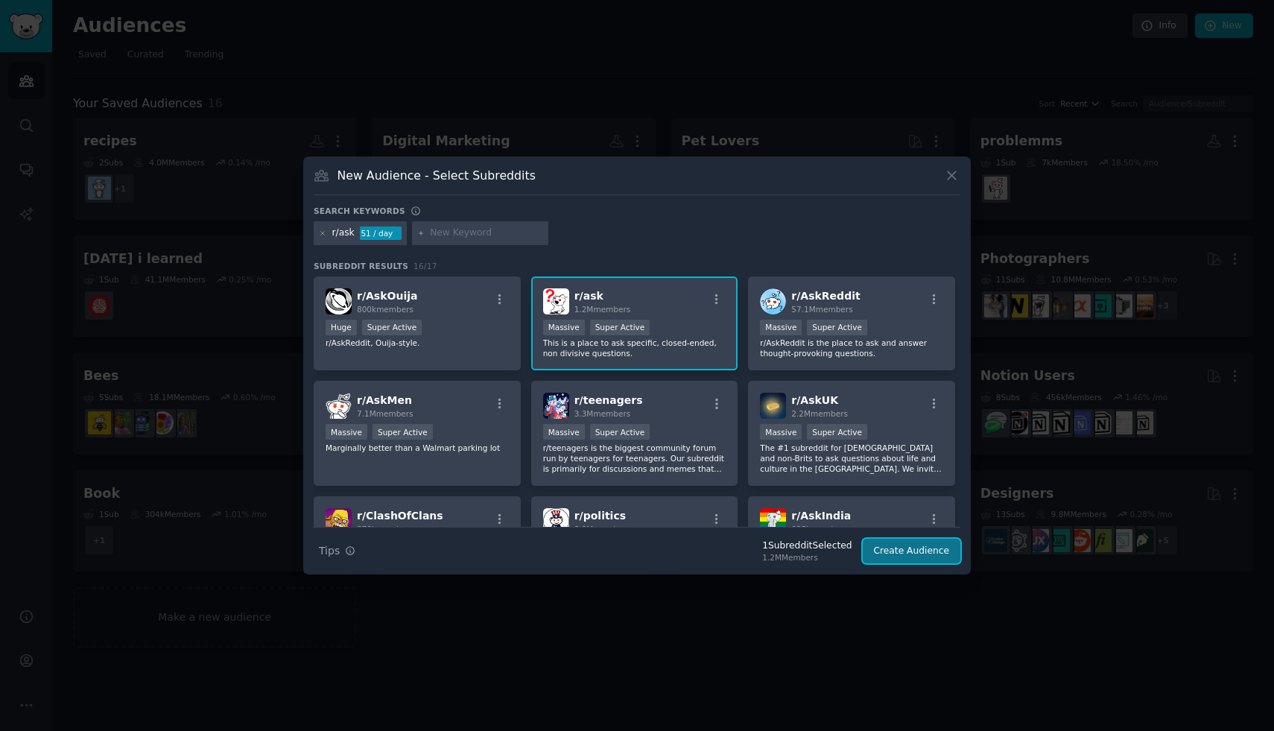
click at [946, 555] on button "Create Audience" at bounding box center [912, 551] width 98 height 25
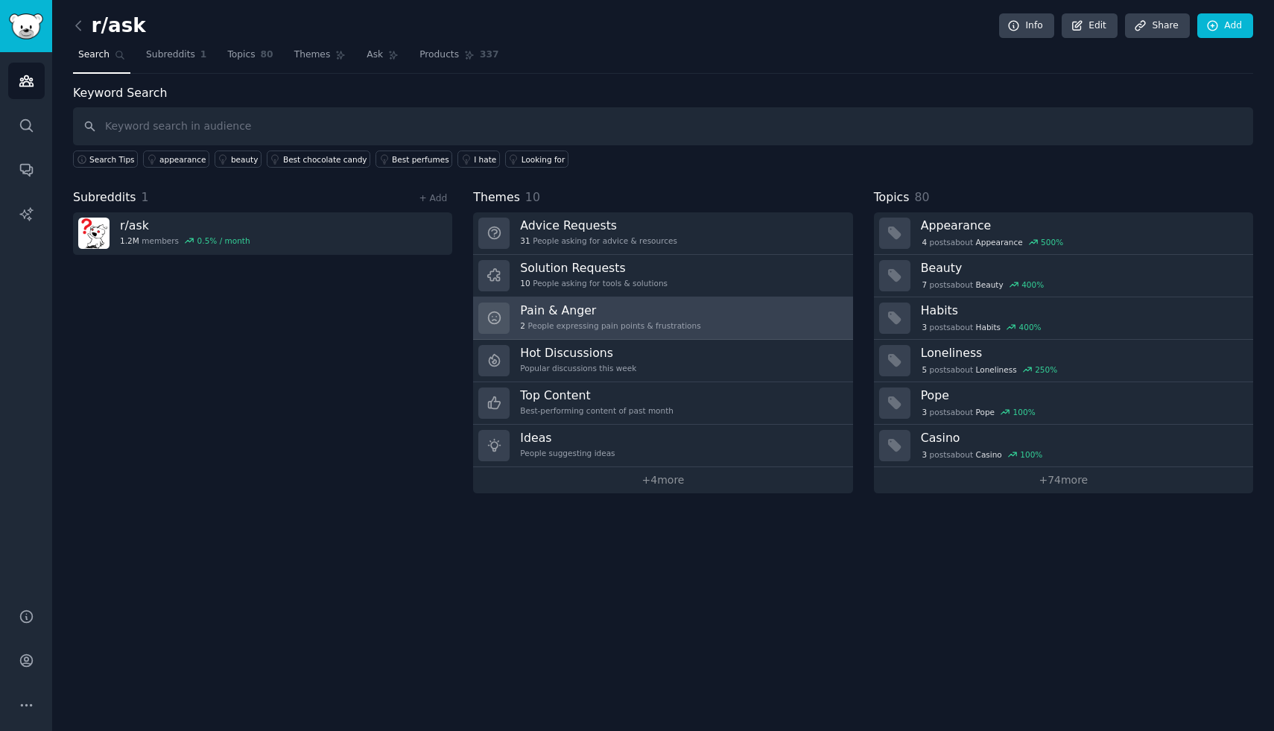
click at [556, 314] on h3 "Pain & Anger" at bounding box center [610, 310] width 180 height 16
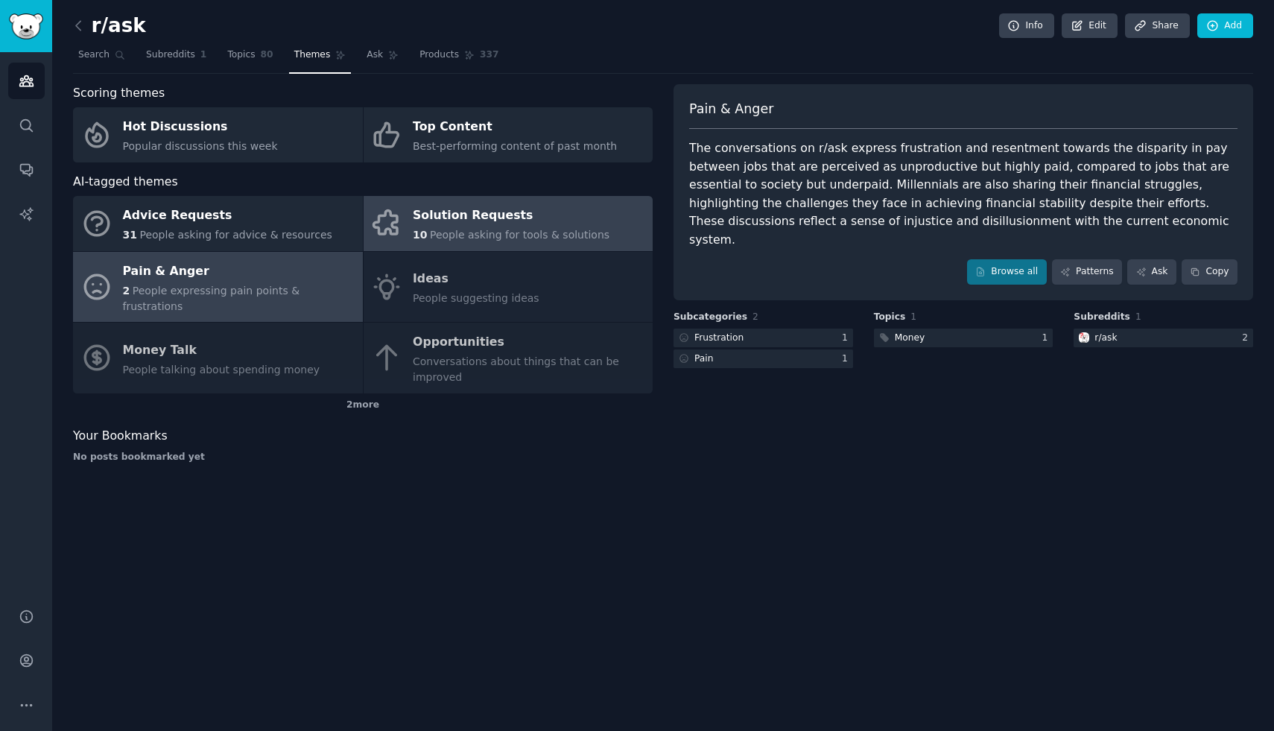
click at [506, 227] on div "10 People asking for tools & solutions" at bounding box center [511, 235] width 197 height 16
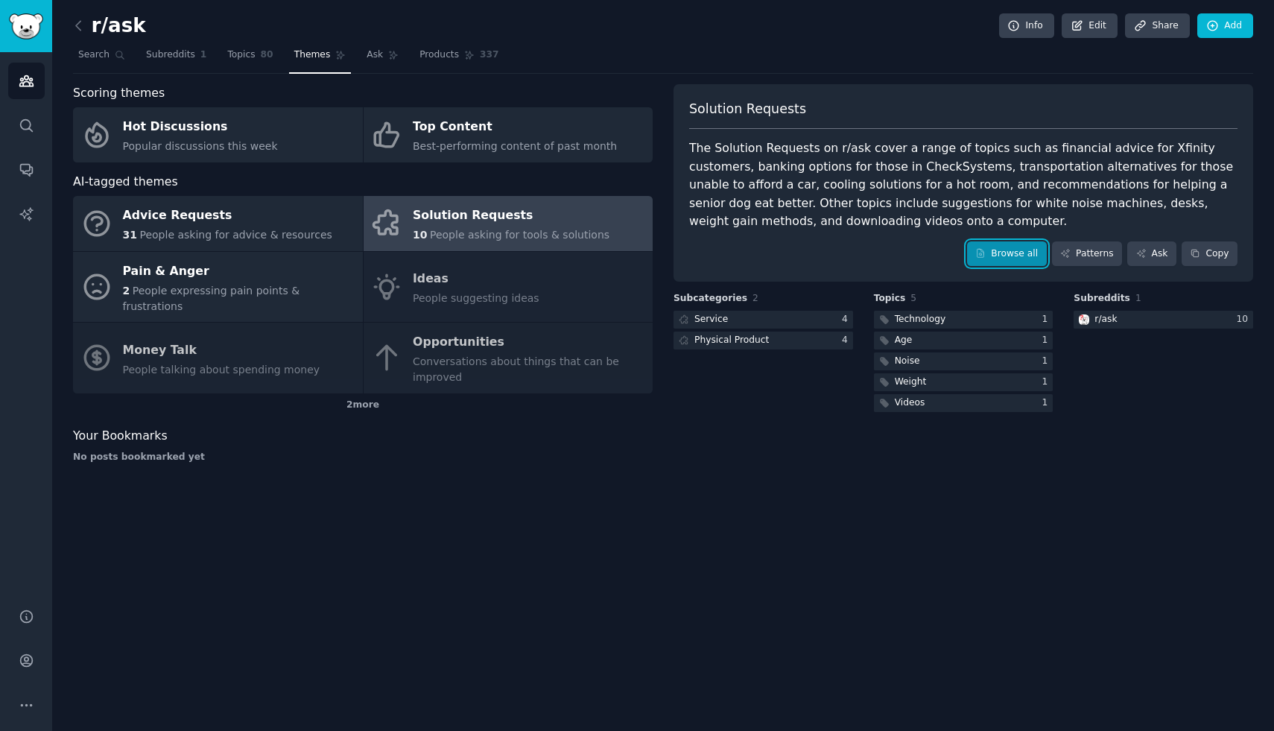
click at [998, 253] on link "Browse all" at bounding box center [1007, 253] width 80 height 25
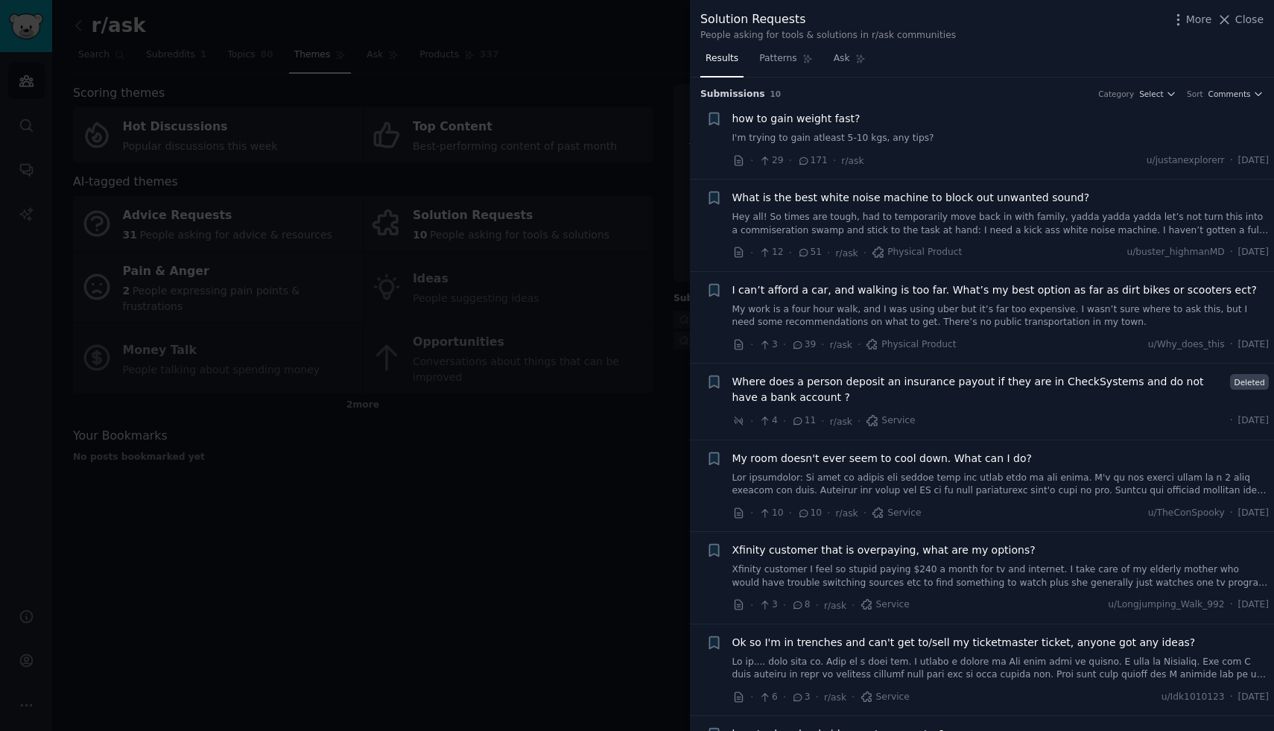
click at [791, 121] on span "how to gain weight fast?" at bounding box center [796, 119] width 128 height 16
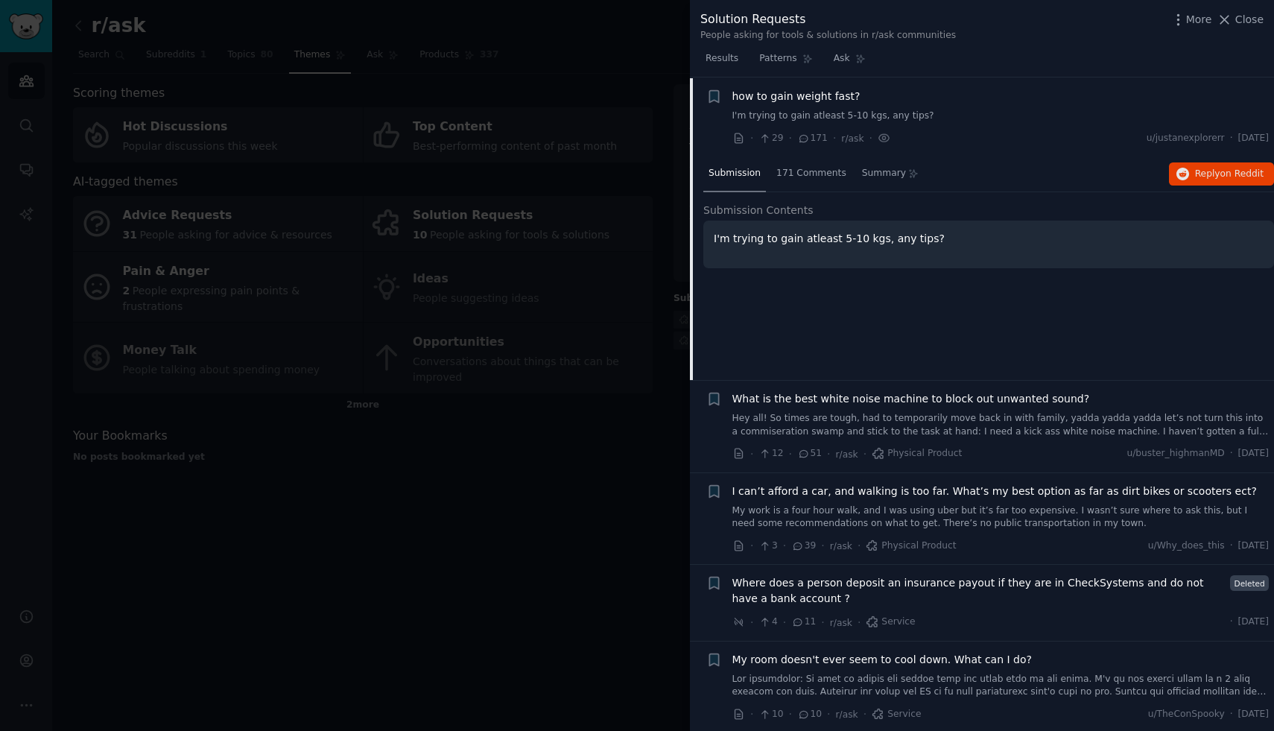
scroll to position [23, 0]
click at [886, 171] on span "Summary" at bounding box center [884, 172] width 44 height 13
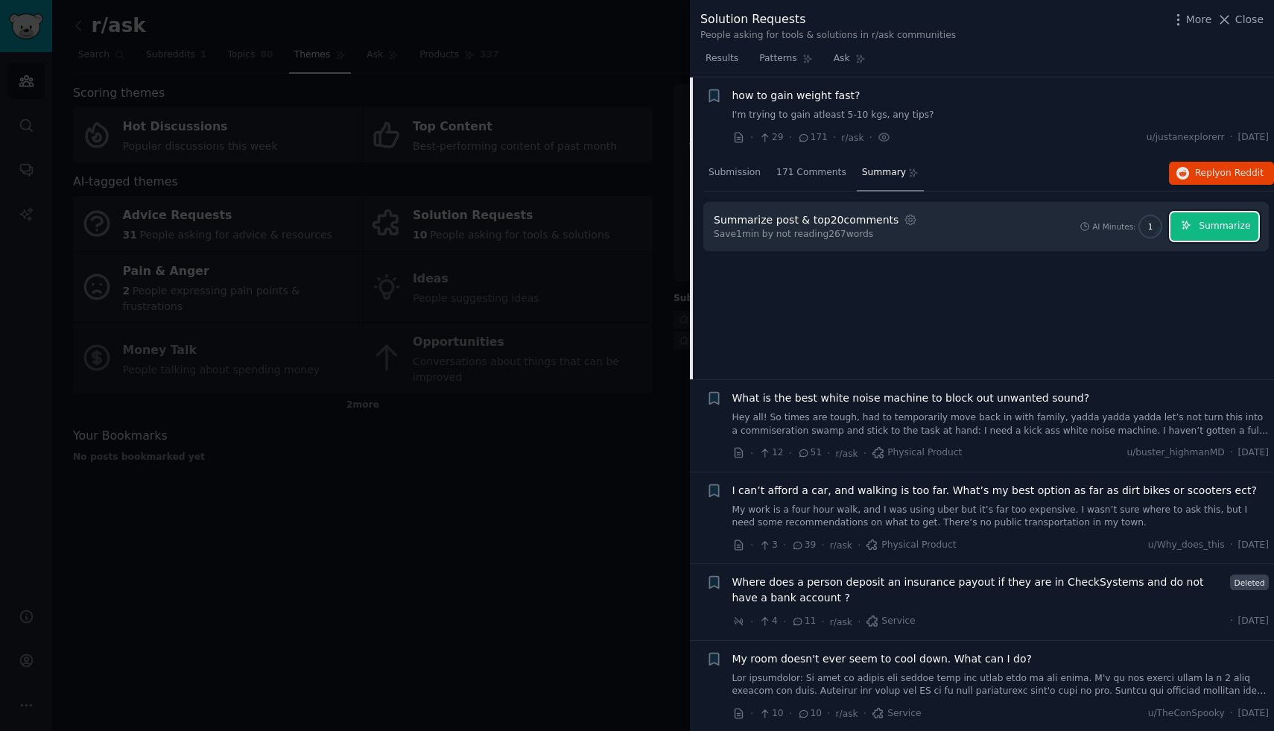
click at [1225, 224] on span "Summarize" at bounding box center [1224, 226] width 51 height 13
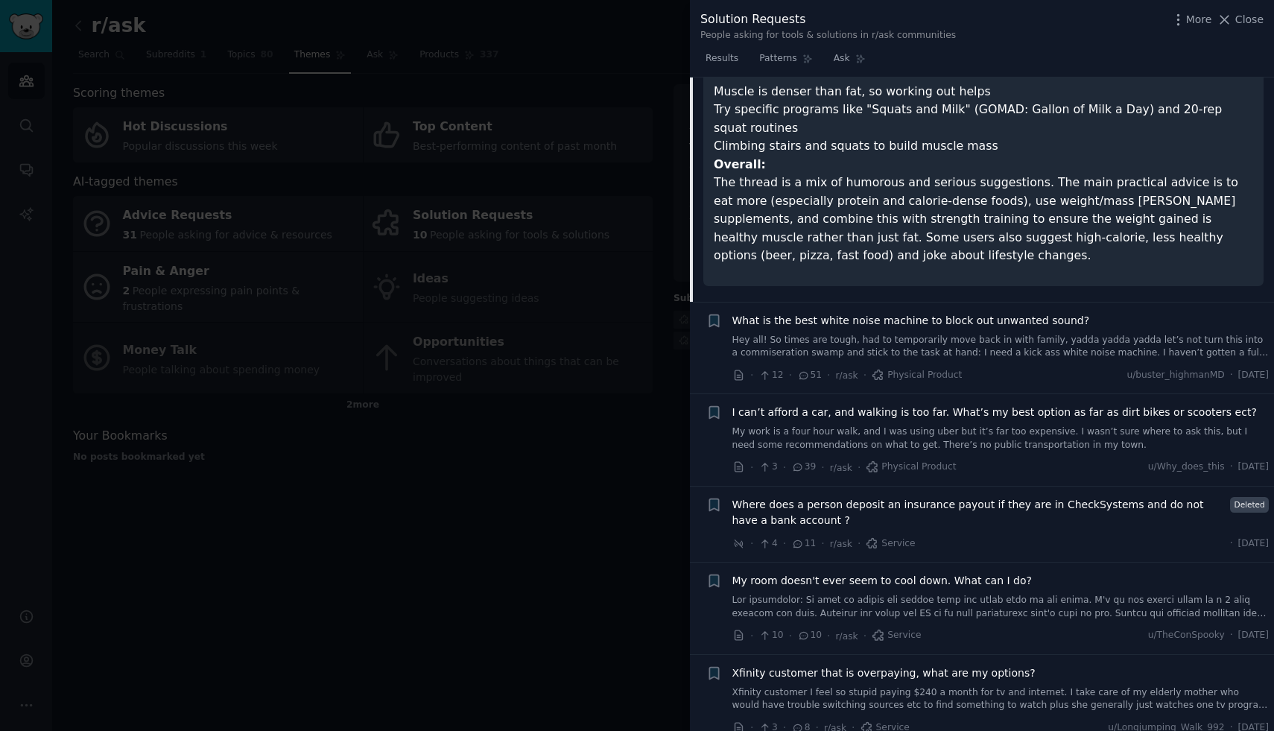
scroll to position [604, 0]
